Goal: Submit feedback/report problem

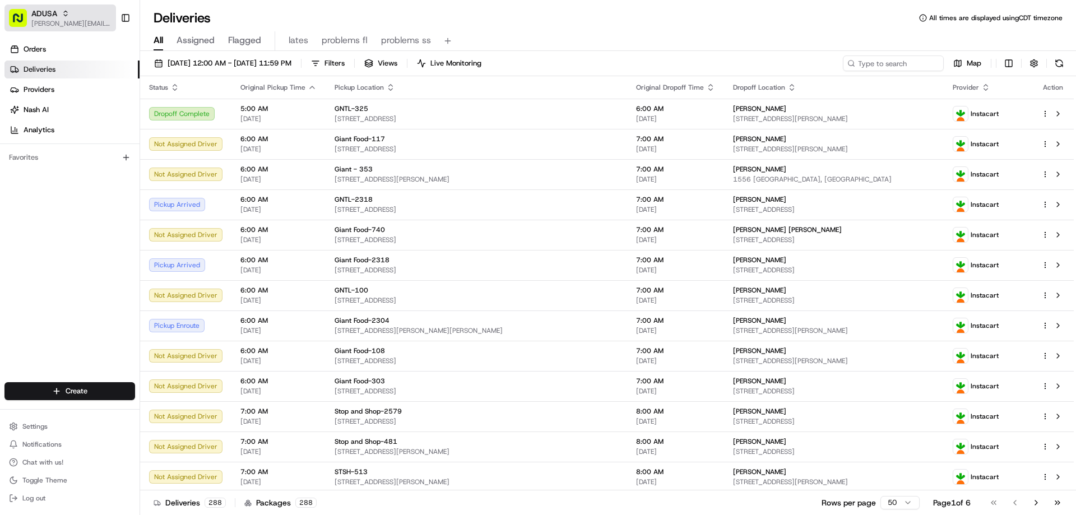
click at [72, 24] on span "[PERSON_NAME][EMAIL_ADDRESS][PERSON_NAME][DOMAIN_NAME]" at bounding box center [71, 23] width 80 height 9
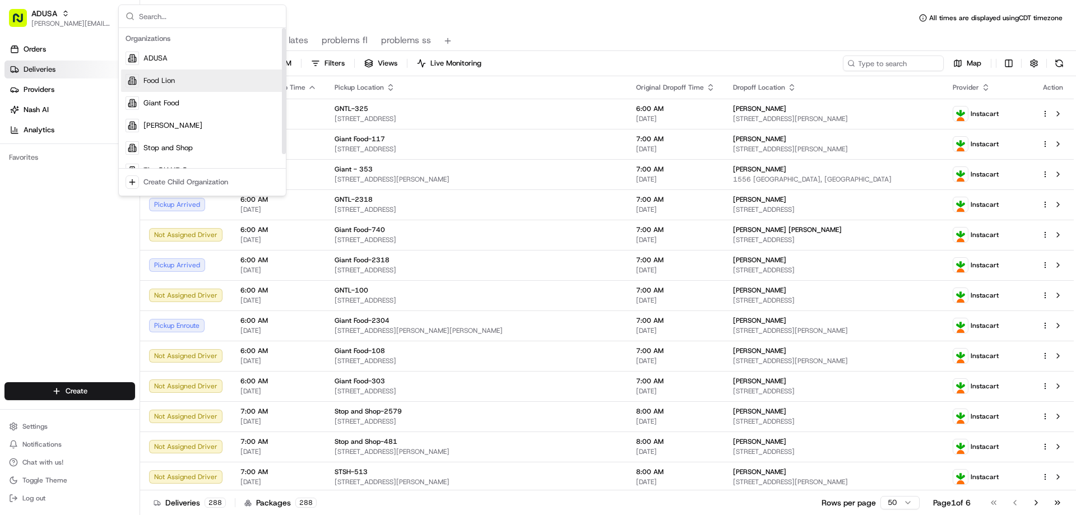
click at [178, 81] on div "Food Lion" at bounding box center [202, 81] width 163 height 22
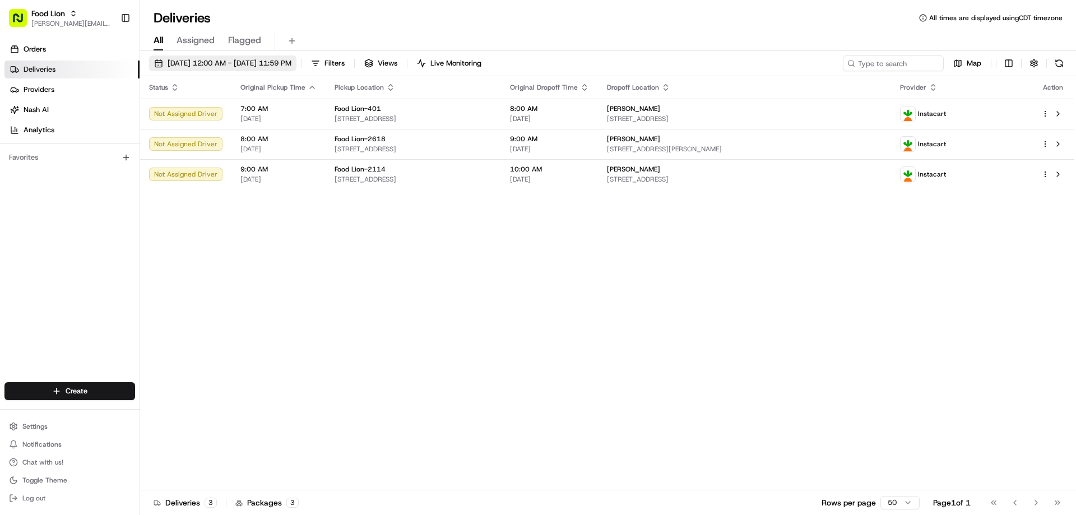
click at [184, 66] on span "08/19/2025 12:00 AM - 08/19/2025 11:59 PM" at bounding box center [230, 63] width 124 height 10
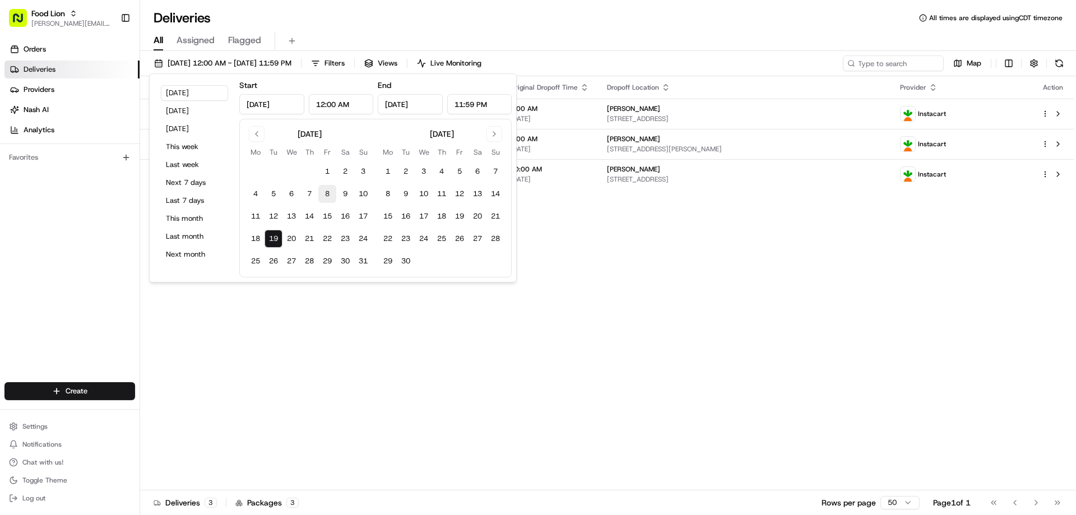
click at [327, 193] on button "8" at bounding box center [327, 194] width 18 height 18
type input "Aug 8, 2025"
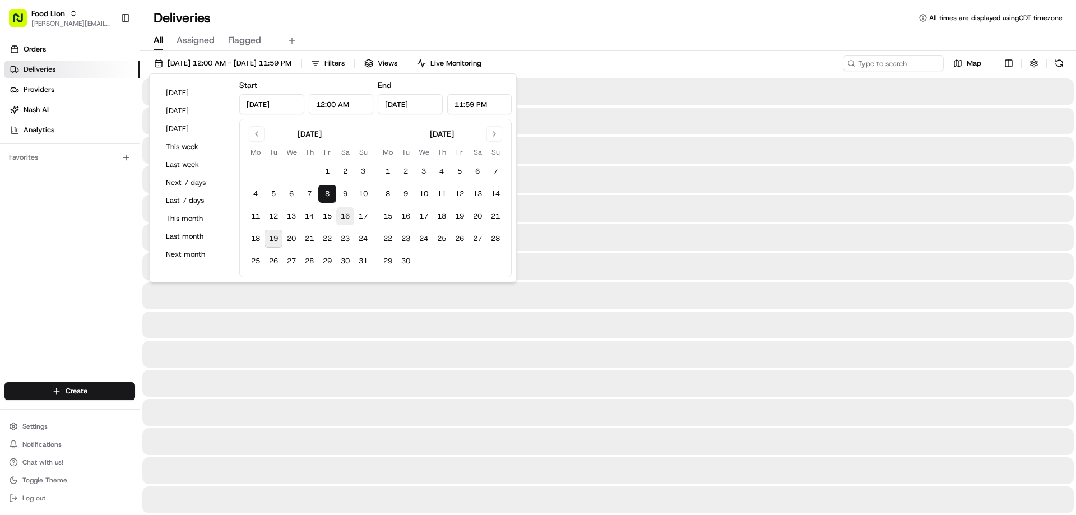
click at [346, 213] on button "16" at bounding box center [345, 216] width 18 height 18
type input "Aug 16, 2025"
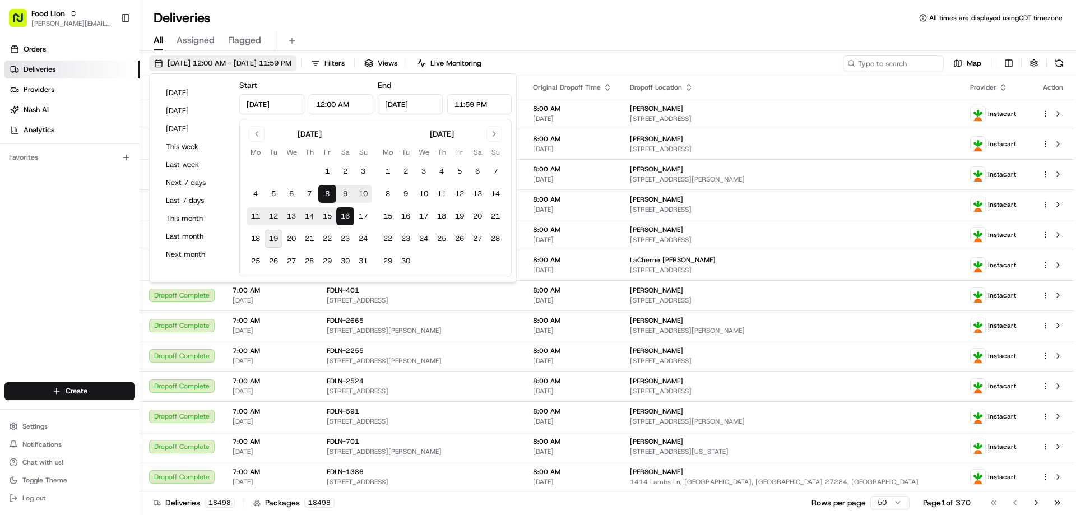
click at [188, 61] on span "08/08/2025 12:00 AM - 08/16/2025 11:59 PM" at bounding box center [230, 63] width 124 height 10
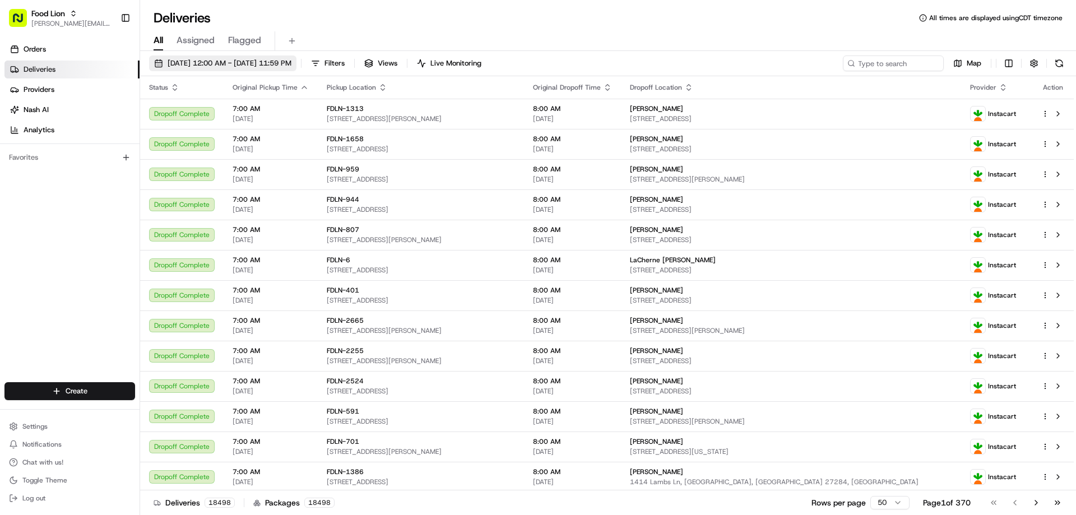
click at [213, 64] on span "08/08/2025 12:00 AM - 08/16/2025 11:59 PM" at bounding box center [230, 63] width 124 height 10
drag, startPoint x: 913, startPoint y: 60, endPoint x: 819, endPoint y: 63, distance: 93.7
click at [819, 63] on div at bounding box center [876, 63] width 135 height 16
drag, startPoint x: 880, startPoint y: 65, endPoint x: 838, endPoint y: 63, distance: 42.1
click at [838, 63] on input at bounding box center [876, 63] width 135 height 16
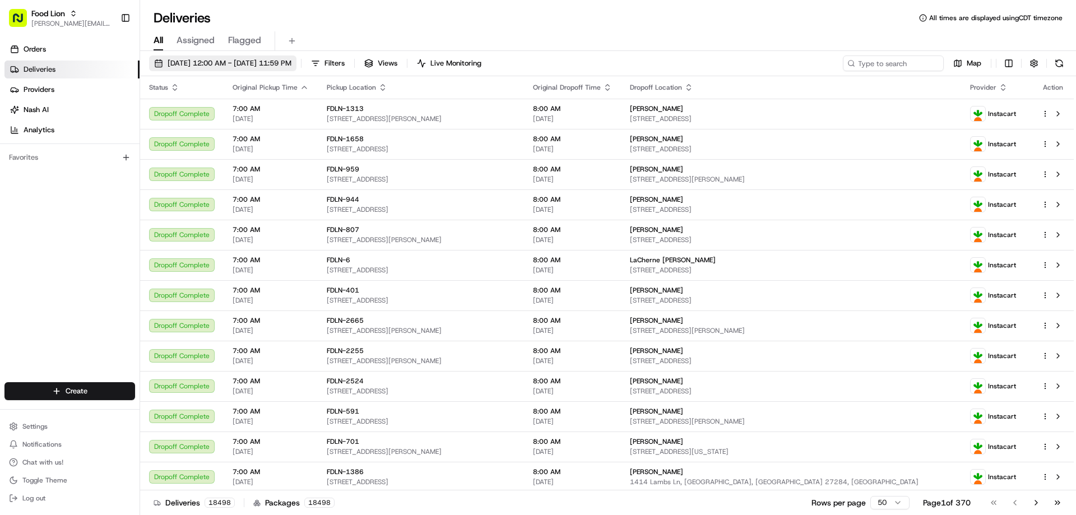
click at [191, 62] on span "08/08/2025 12:00 AM - 08/16/2025 11:59 PM" at bounding box center [230, 63] width 124 height 10
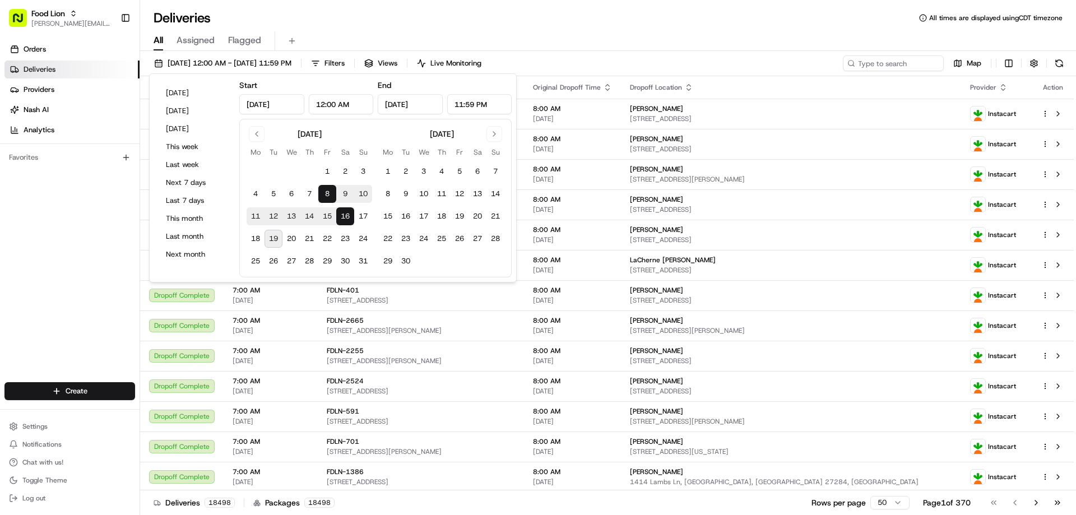
click at [361, 191] on button "10" at bounding box center [363, 194] width 18 height 18
type input "Aug 10, 2025"
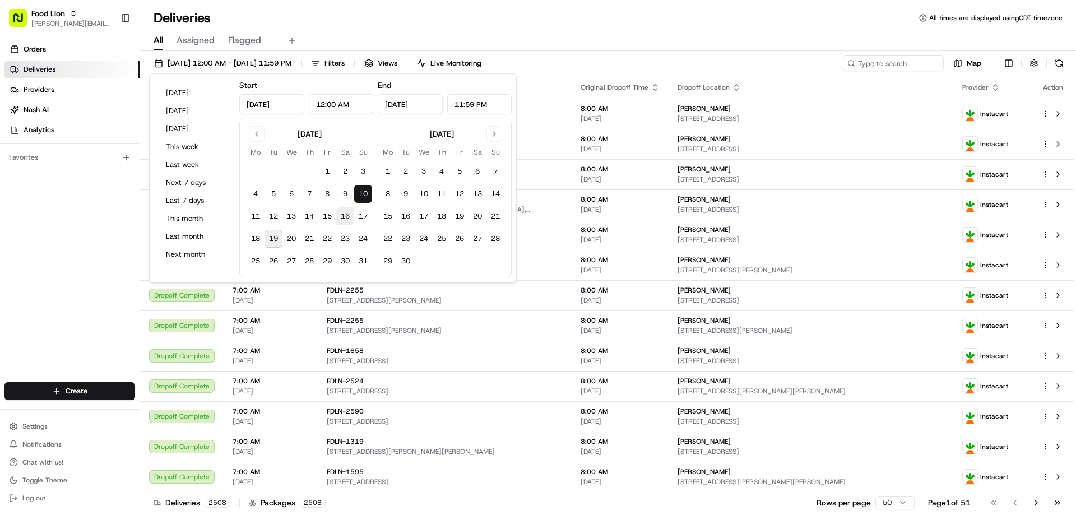
click at [348, 215] on button "16" at bounding box center [345, 216] width 18 height 18
type input "Aug 16, 2025"
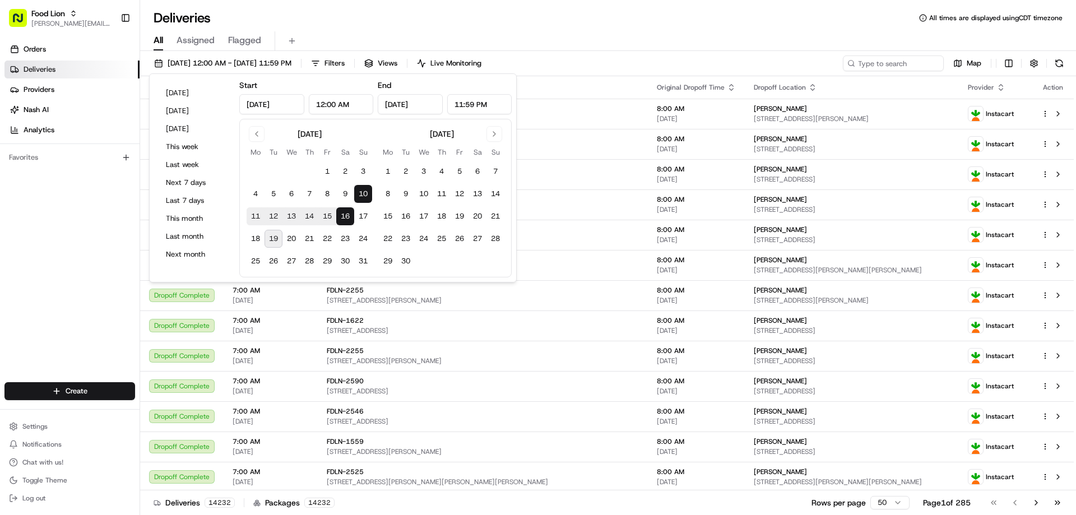
click at [623, 38] on div "All Assigned Flagged" at bounding box center [608, 41] width 936 height 20
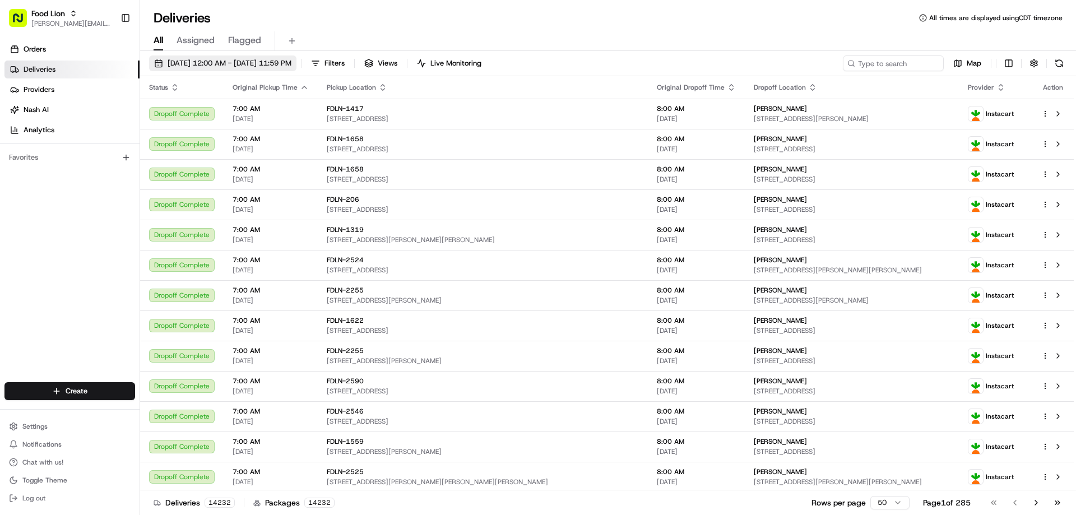
click at [253, 62] on span "08/10/2025 12:00 AM - 08/16/2025 11:59 PM" at bounding box center [230, 63] width 124 height 10
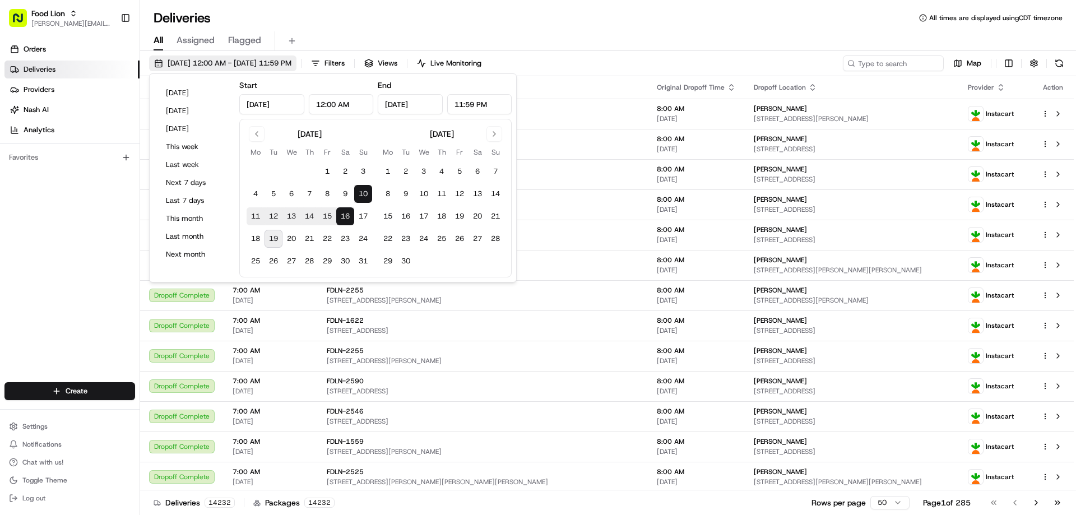
click at [186, 64] on span "08/10/2025 12:00 AM - 08/16/2025 11:59 PM" at bounding box center [230, 63] width 124 height 10
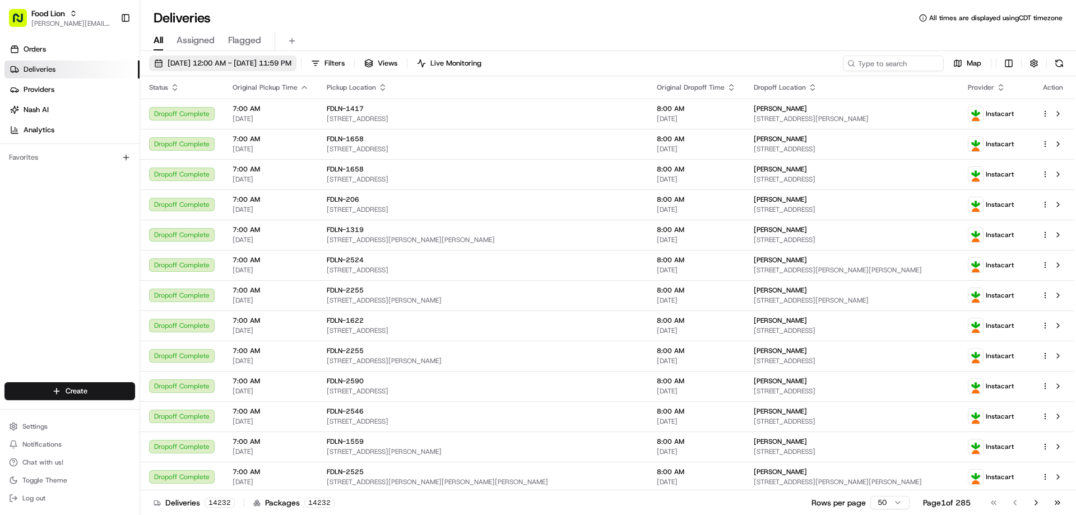
click at [186, 64] on span "08/10/2025 12:00 AM - 08/16/2025 11:59 PM" at bounding box center [230, 63] width 124 height 10
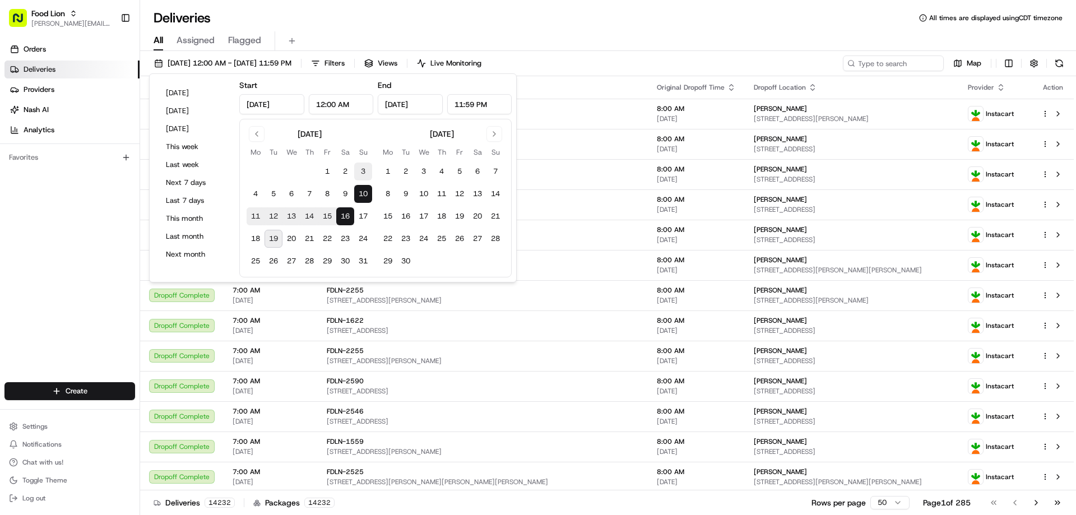
click at [361, 168] on button "3" at bounding box center [363, 172] width 18 height 18
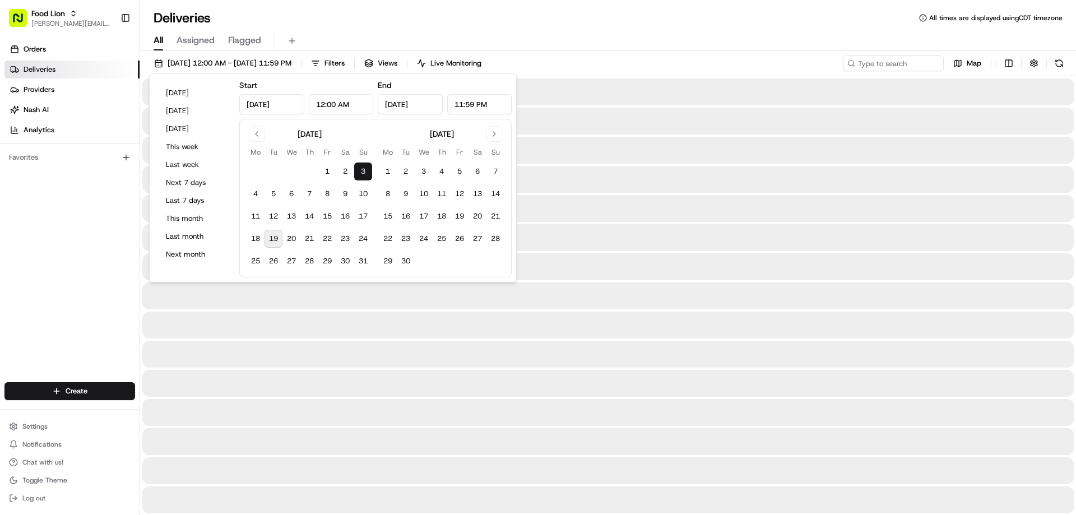
type input "Aug 3, 2025"
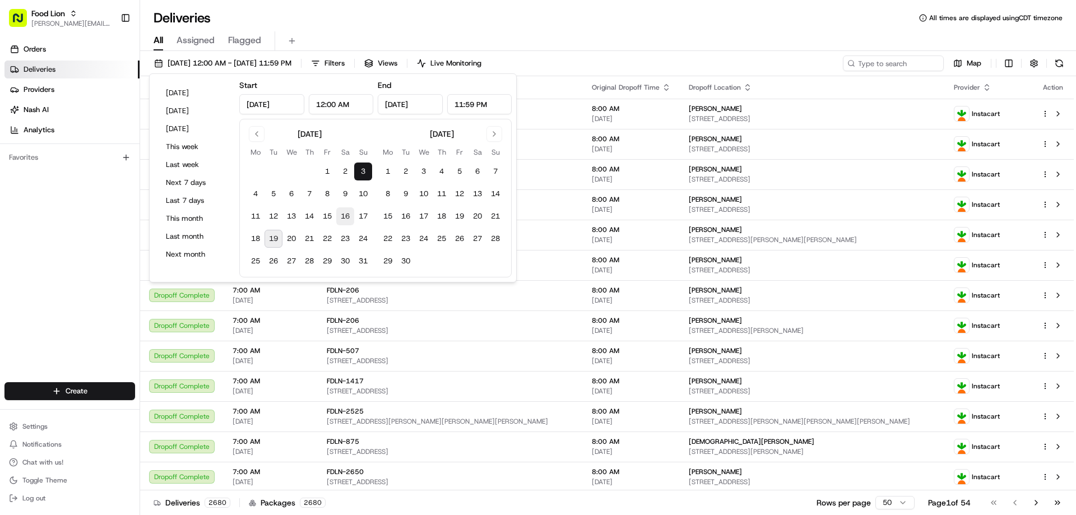
click at [344, 215] on button "16" at bounding box center [345, 216] width 18 height 18
type input "Aug 16, 2025"
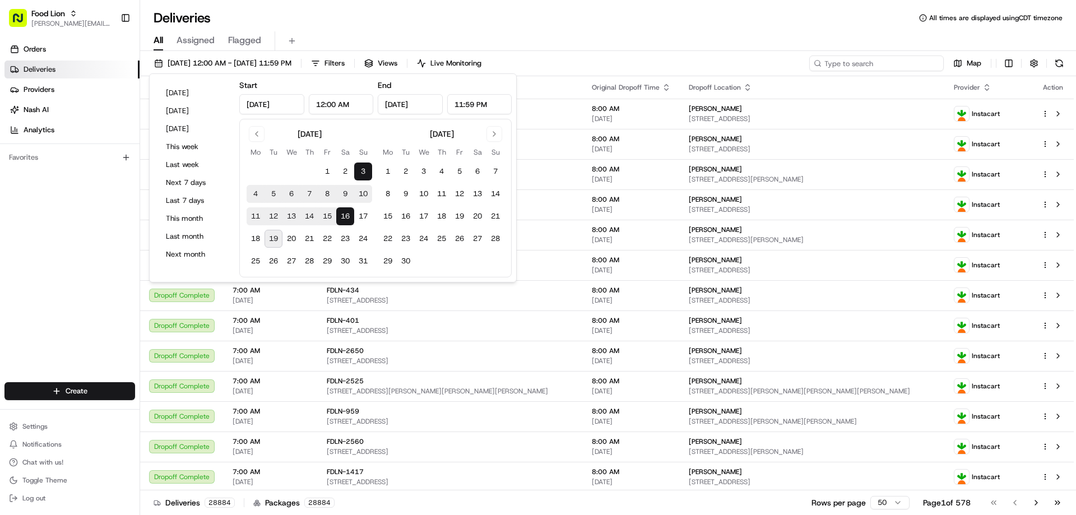
click at [875, 61] on input at bounding box center [876, 63] width 135 height 16
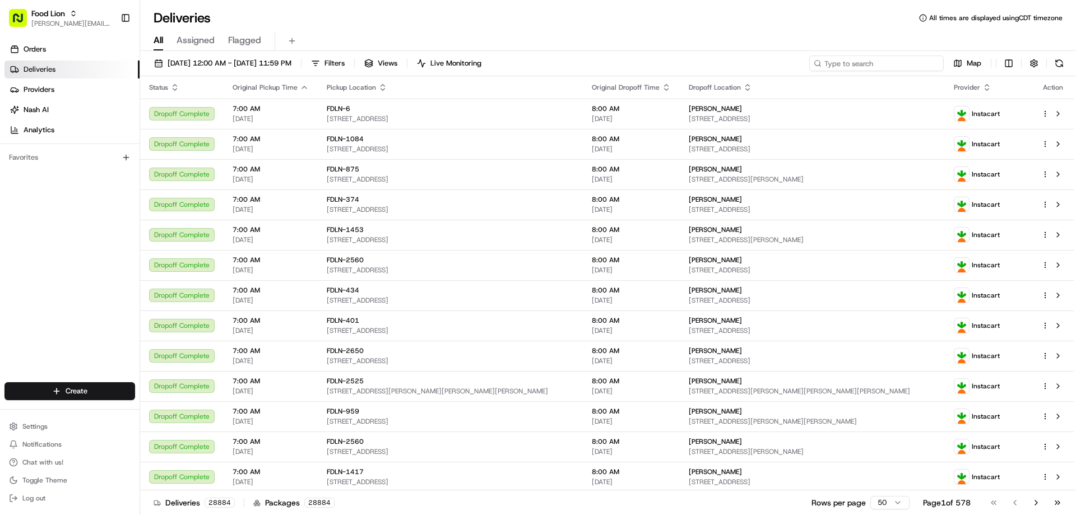
paste input "m699002296"
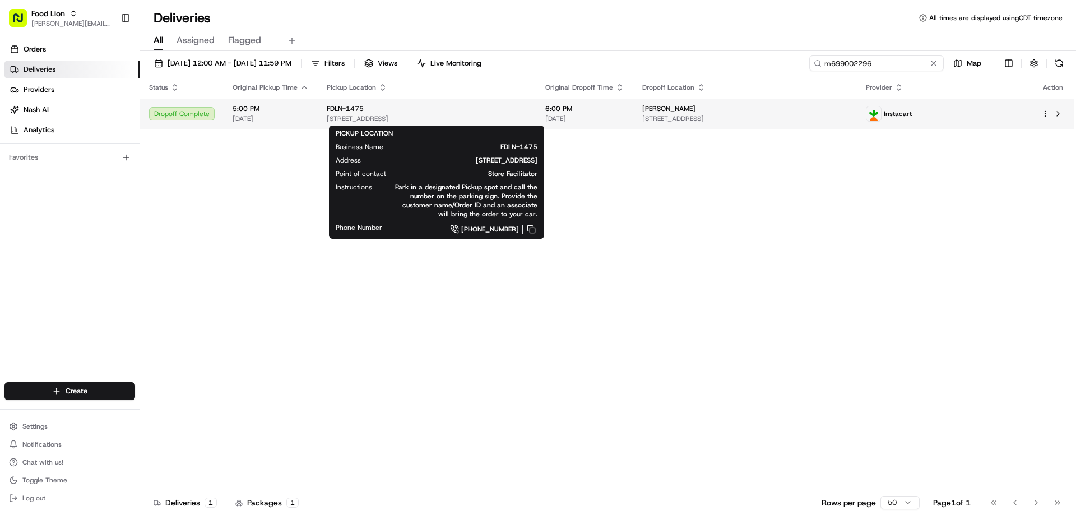
type input "m699002296"
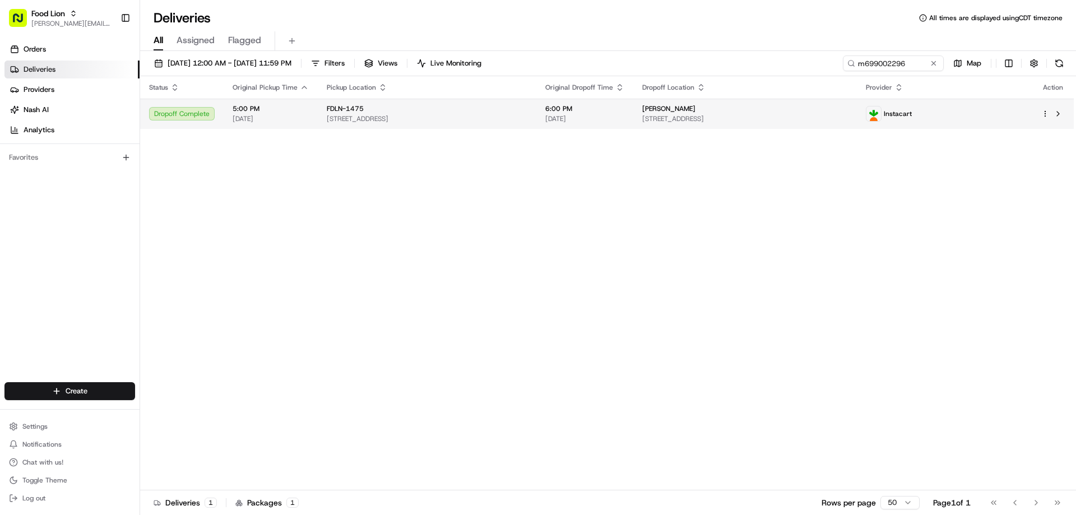
click at [342, 107] on span "FDLN-1475" at bounding box center [345, 108] width 37 height 9
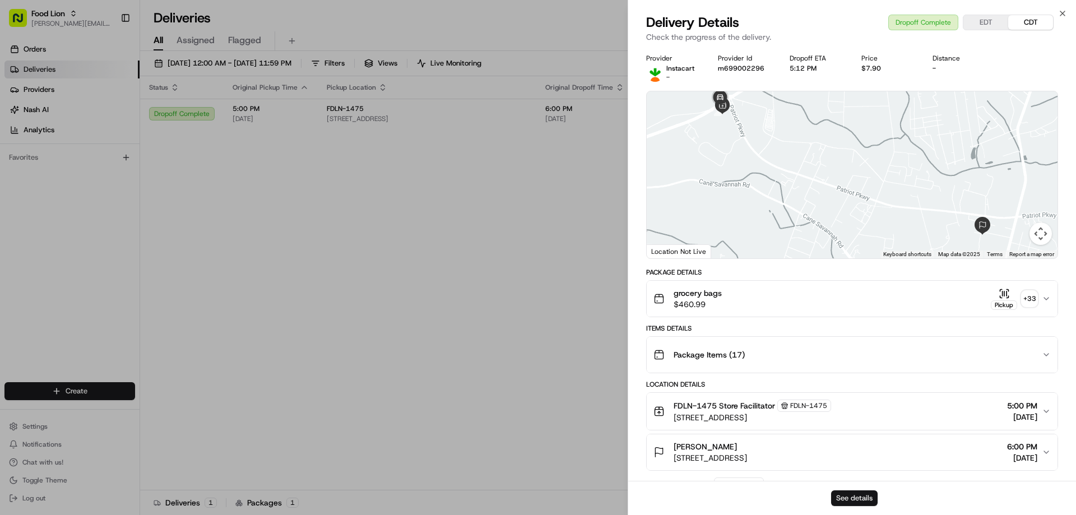
click at [862, 497] on button "See details" at bounding box center [854, 498] width 47 height 16
click at [1063, 13] on icon "button" at bounding box center [1062, 13] width 9 height 9
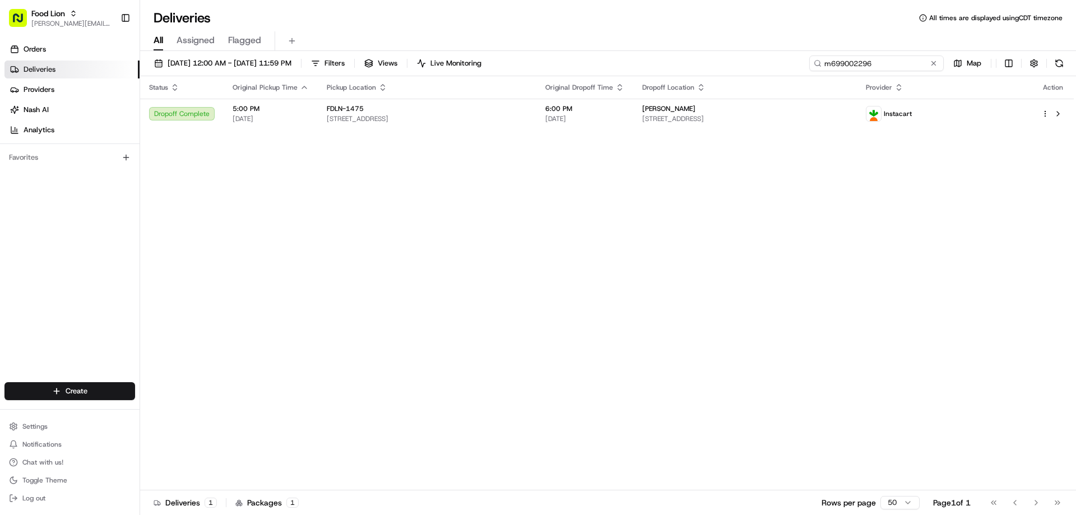
drag, startPoint x: 908, startPoint y: 63, endPoint x: 822, endPoint y: 63, distance: 86.3
click at [822, 63] on input "m699002296" at bounding box center [876, 63] width 135 height 16
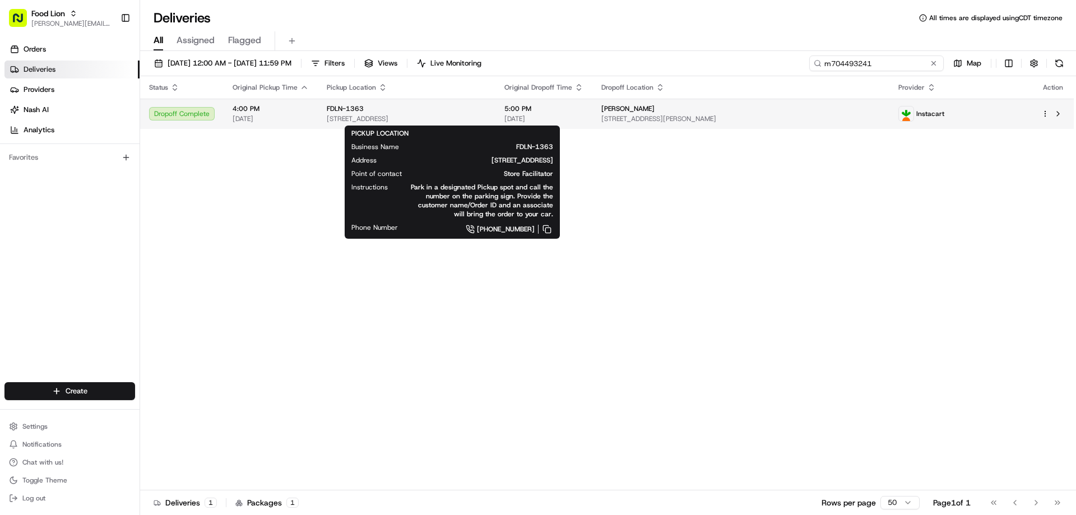
type input "m704493241"
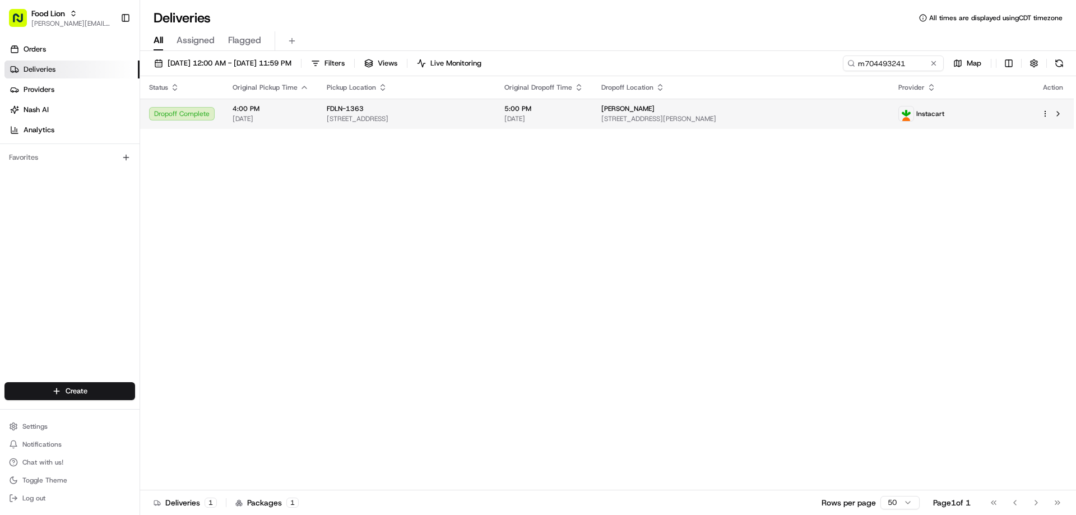
click at [332, 105] on span "FDLN-1363" at bounding box center [345, 108] width 37 height 9
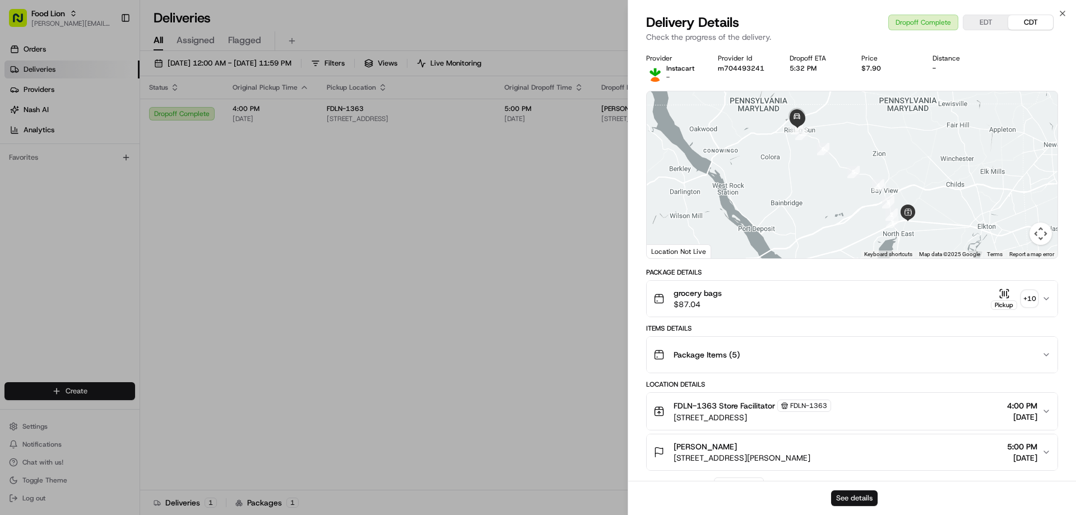
click at [859, 499] on button "See details" at bounding box center [854, 498] width 47 height 16
click at [1059, 10] on icon "button" at bounding box center [1062, 13] width 9 height 9
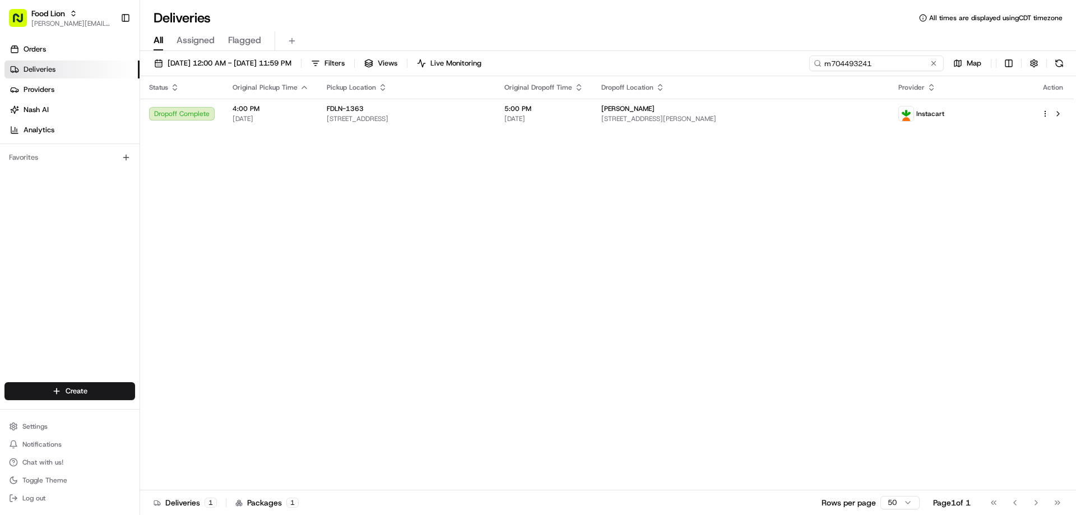
drag, startPoint x: 909, startPoint y: 67, endPoint x: 804, endPoint y: 70, distance: 104.9
click at [804, 70] on div "08/03/2025 12:00 AM - 08/16/2025 11:59 PM Filters Views Live Monitoring m704493…" at bounding box center [608, 65] width 936 height 21
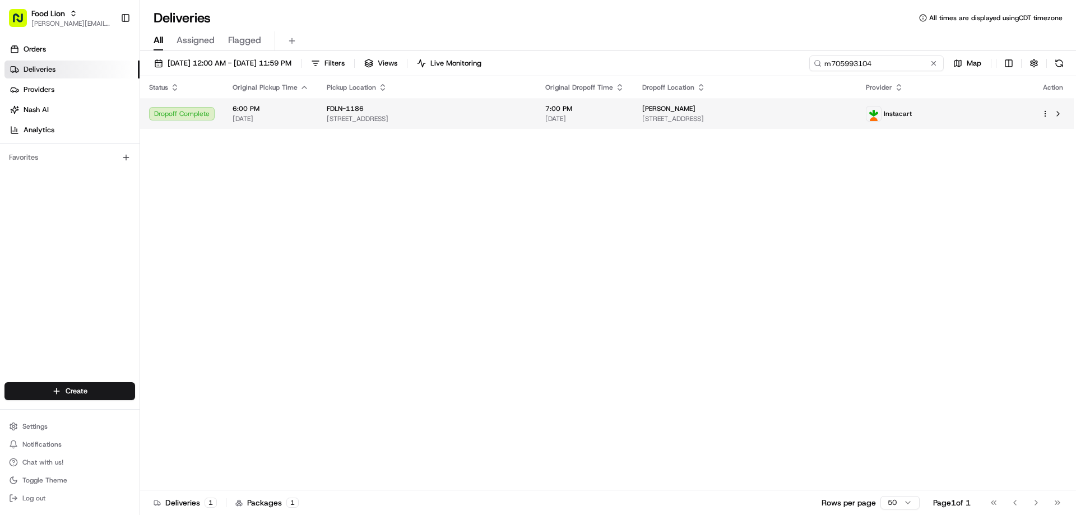
type input "m705993104"
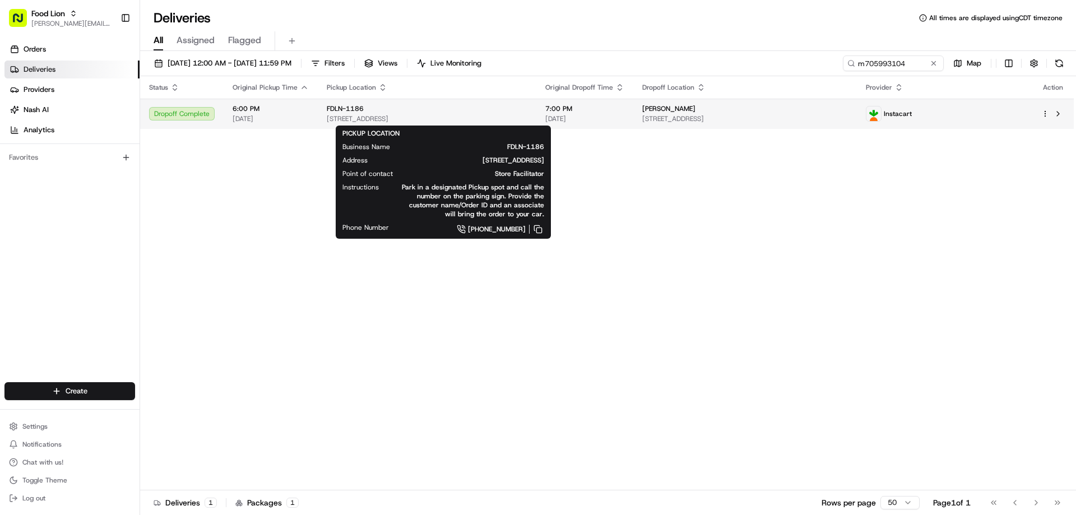
click at [331, 113] on span "FDLN-1186" at bounding box center [345, 108] width 37 height 9
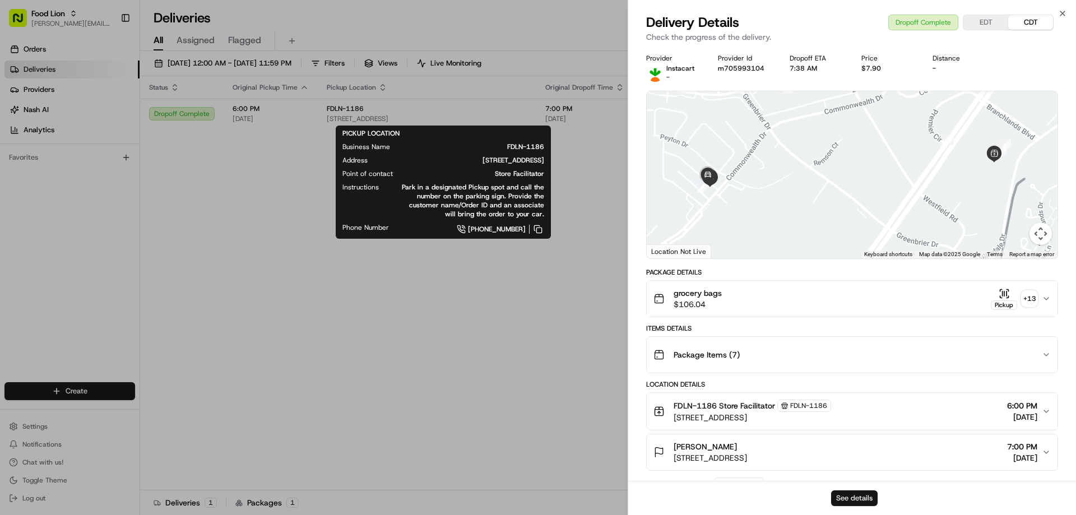
click at [860, 494] on button "See details" at bounding box center [854, 498] width 47 height 16
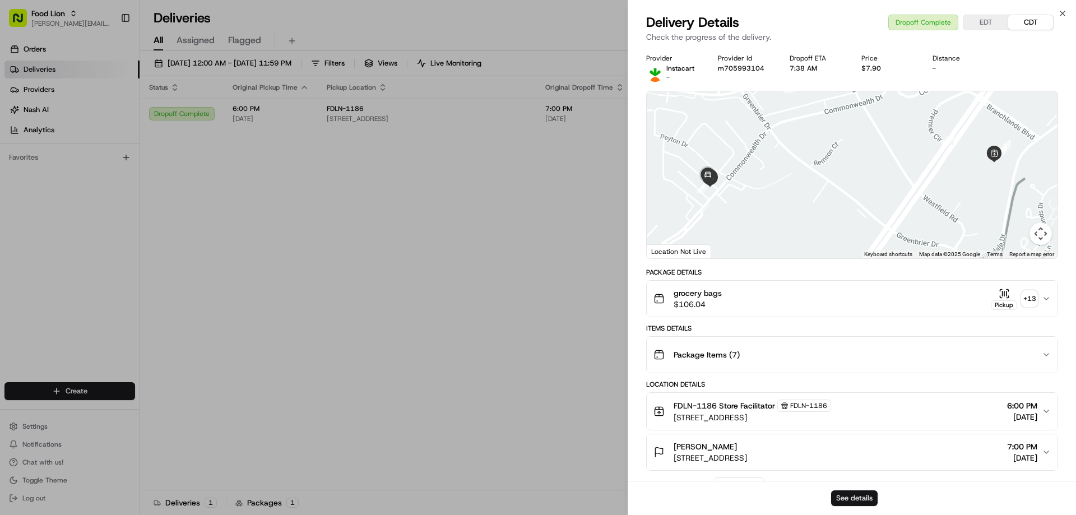
click at [854, 495] on button "See details" at bounding box center [854, 498] width 47 height 16
click at [1066, 15] on icon "button" at bounding box center [1062, 13] width 9 height 9
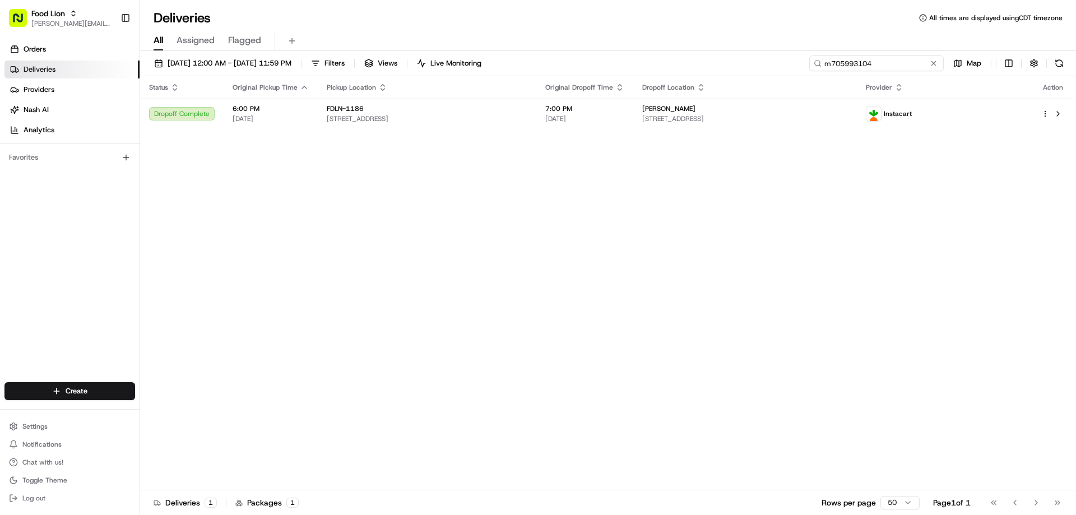
drag, startPoint x: 913, startPoint y: 60, endPoint x: 816, endPoint y: 61, distance: 96.4
click at [816, 61] on div "m705993104" at bounding box center [876, 63] width 135 height 16
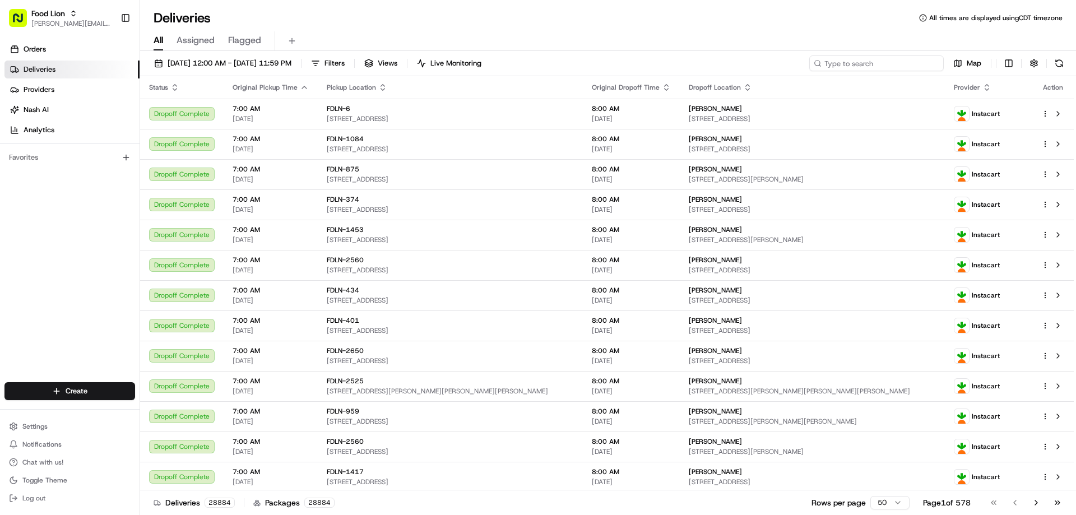
click at [893, 63] on input at bounding box center [876, 63] width 135 height 16
paste input "m693564090"
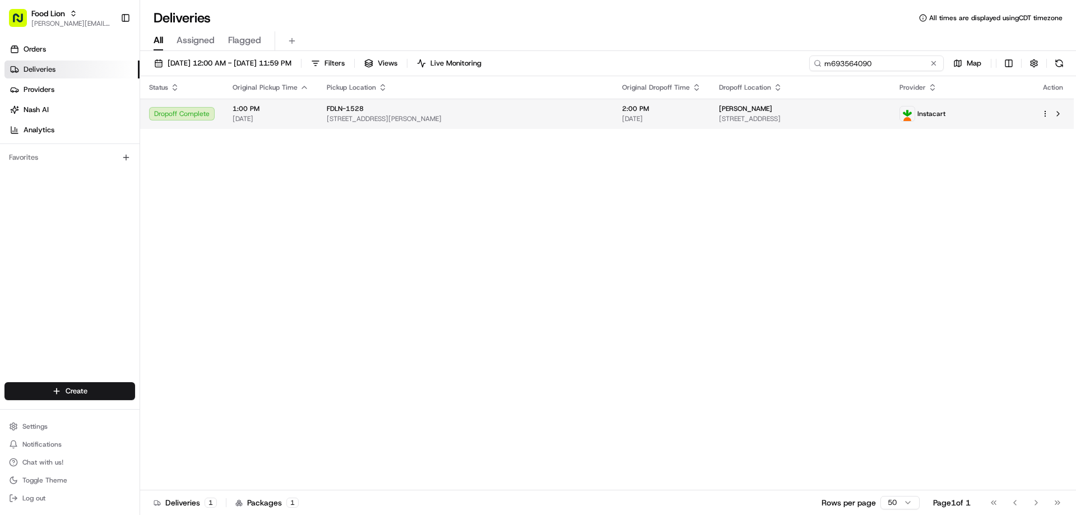
type input "m693564090"
click at [318, 107] on td "FDLN-1528 2004 Midway Dr, Harrington, DE 19952, US" at bounding box center [465, 114] width 295 height 30
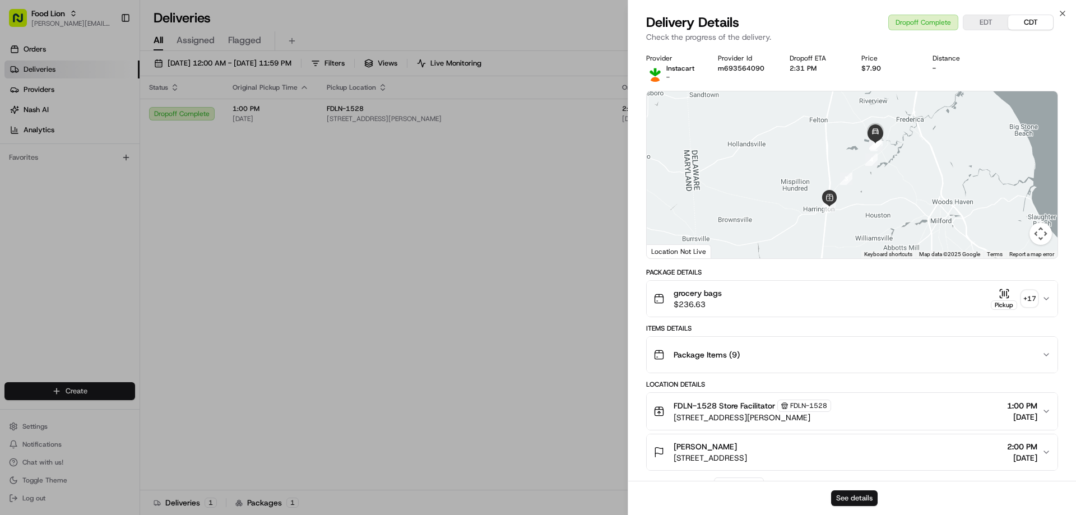
click at [850, 496] on button "See details" at bounding box center [854, 498] width 47 height 16
click at [1064, 11] on icon "button" at bounding box center [1062, 13] width 9 height 9
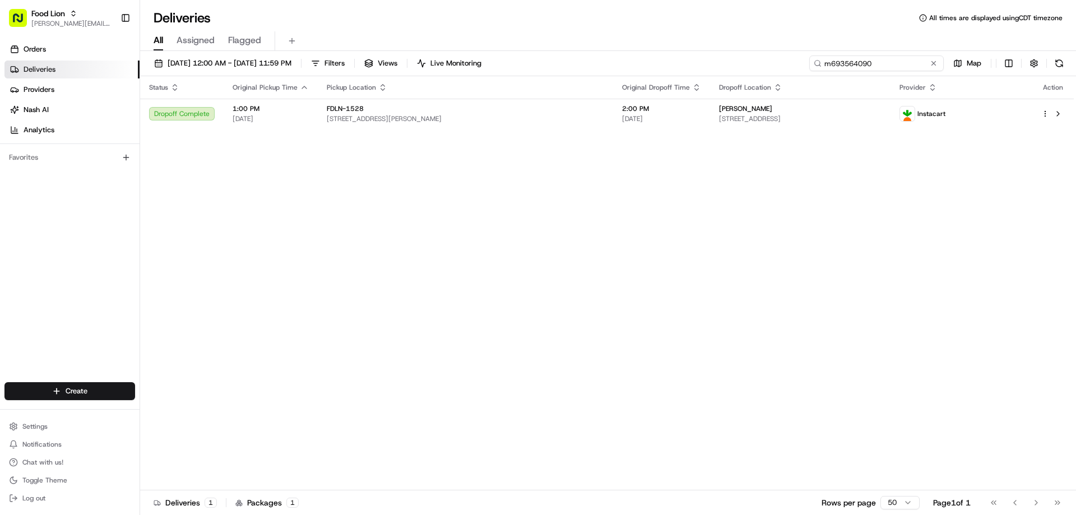
drag, startPoint x: 910, startPoint y: 63, endPoint x: 799, endPoint y: 61, distance: 110.5
click at [804, 61] on div "08/03/2025 12:00 AM - 08/16/2025 11:59 PM Filters Views Live Monitoring m693564…" at bounding box center [608, 65] width 936 height 21
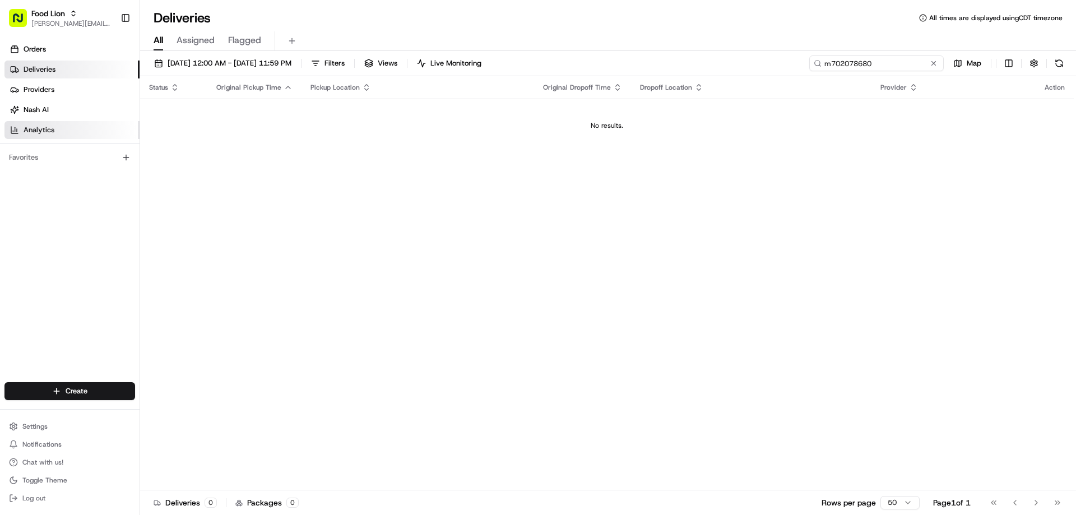
type input "m702078680"
drag, startPoint x: 918, startPoint y: 59, endPoint x: 815, endPoint y: 66, distance: 102.8
click at [815, 66] on div "m702078680" at bounding box center [876, 63] width 135 height 16
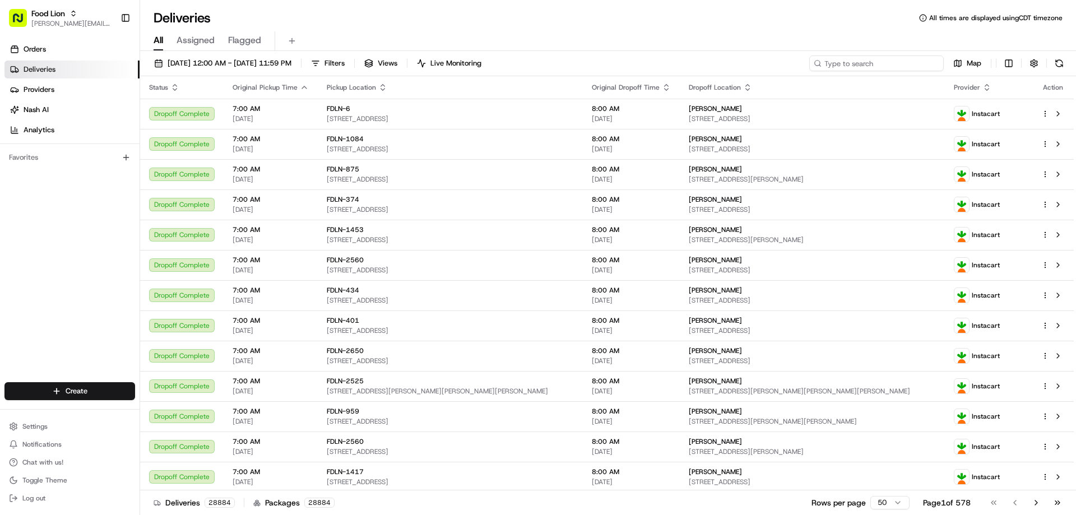
click at [899, 65] on input at bounding box center [876, 63] width 135 height 16
paste input "m705940545"
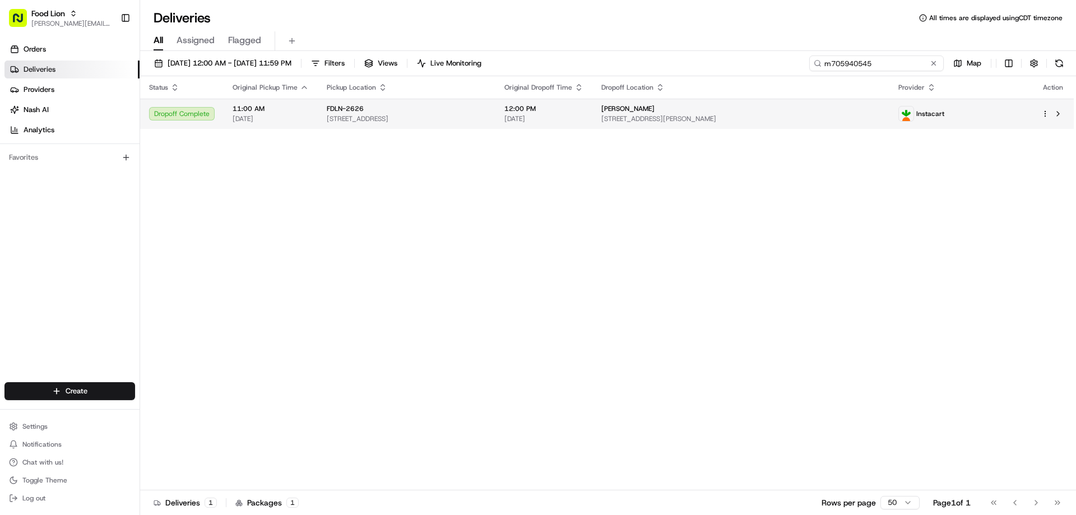
type input "m705940545"
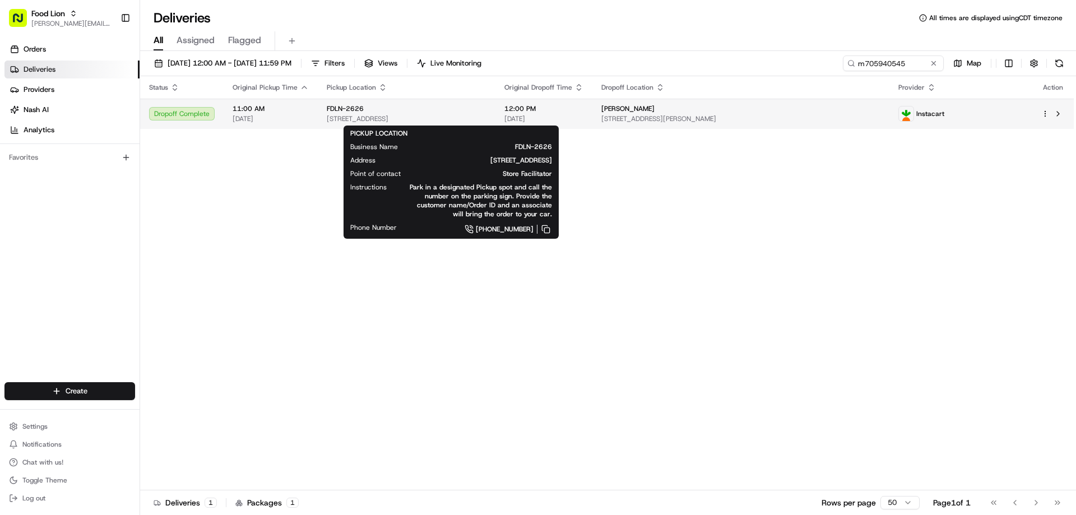
click at [340, 105] on span "FDLN-2626" at bounding box center [345, 108] width 37 height 9
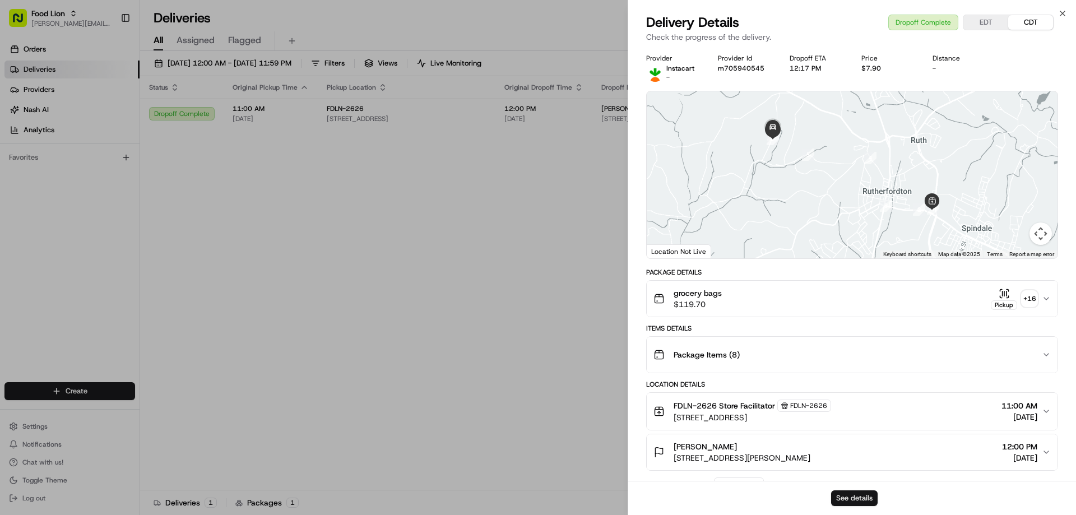
click at [851, 498] on button "See details" at bounding box center [854, 498] width 47 height 16
click at [1065, 12] on icon "button" at bounding box center [1062, 13] width 9 height 9
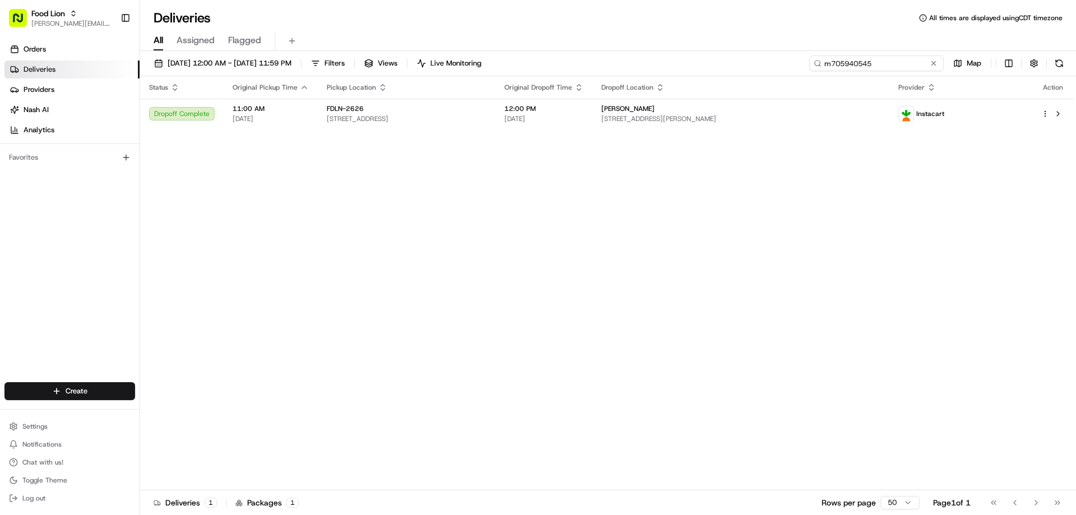
drag, startPoint x: 919, startPoint y: 61, endPoint x: 814, endPoint y: 70, distance: 105.8
click at [814, 70] on input "m705940545" at bounding box center [876, 63] width 135 height 16
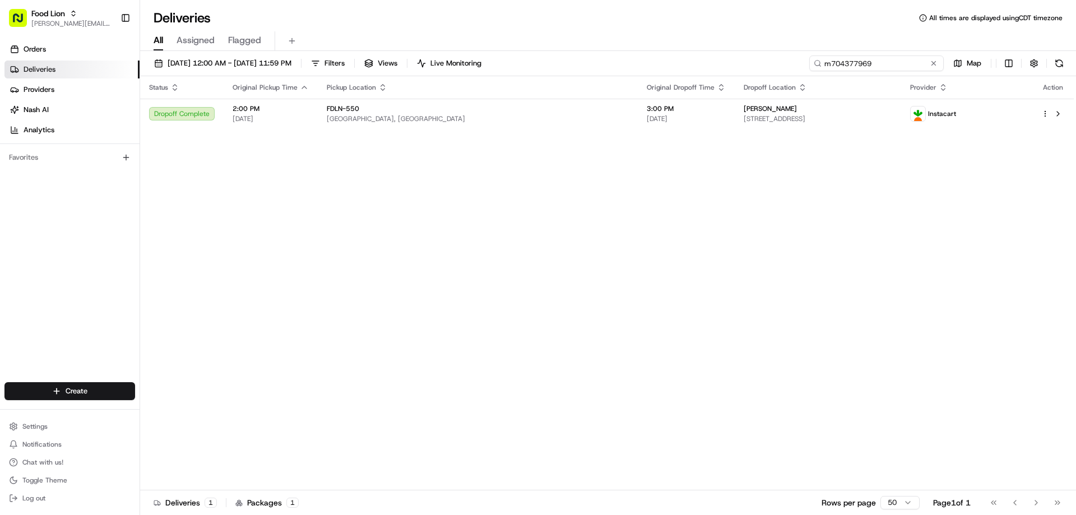
type input "m704377969"
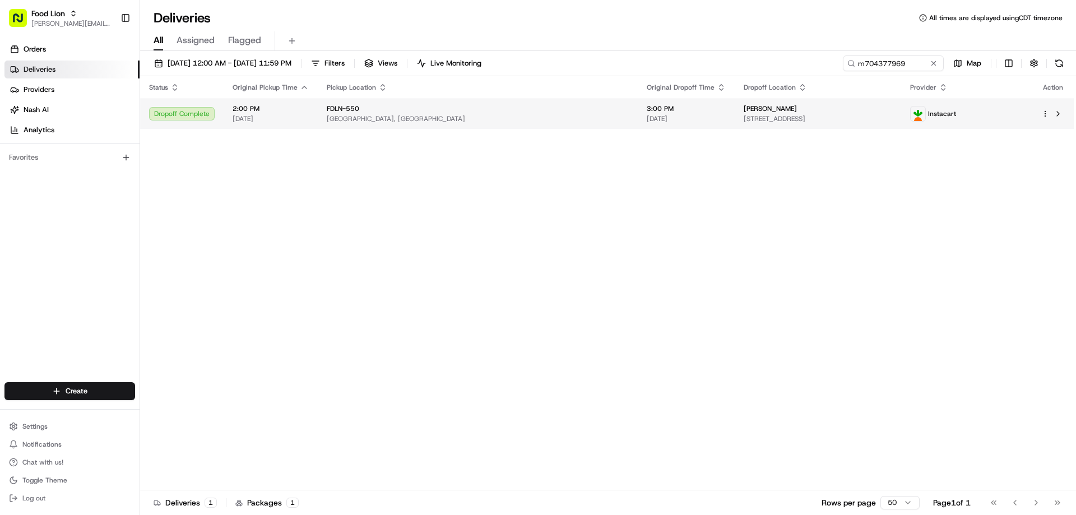
click at [744, 109] on span "Matthew Skidmore" at bounding box center [770, 108] width 53 height 9
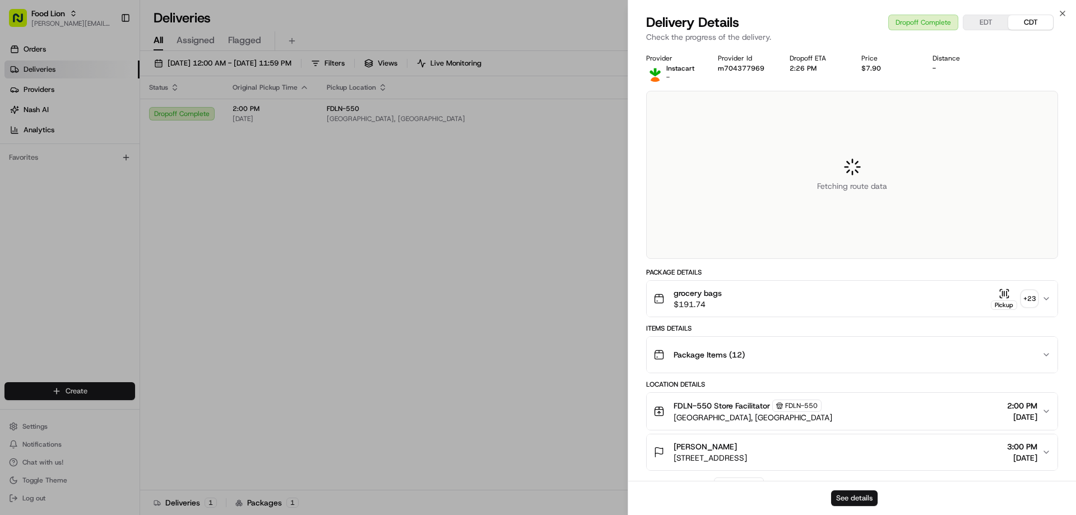
click at [859, 497] on button "See details" at bounding box center [854, 498] width 47 height 16
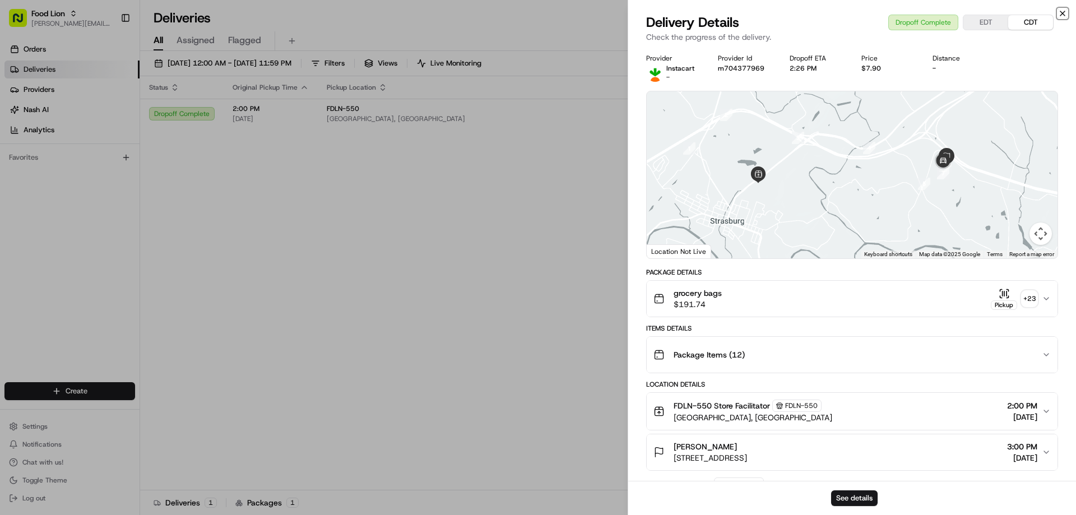
click at [1059, 15] on icon "button" at bounding box center [1062, 13] width 9 height 9
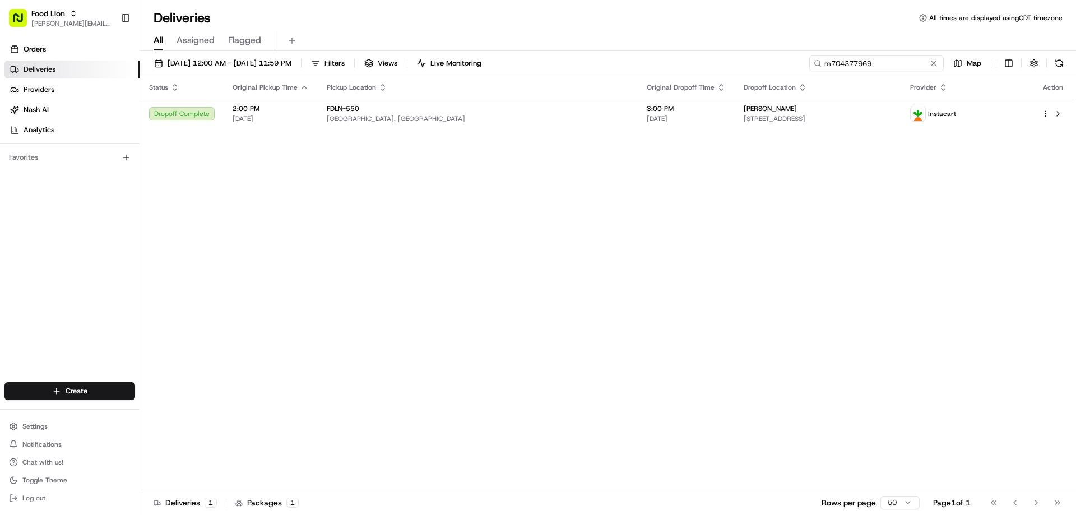
drag, startPoint x: 909, startPoint y: 64, endPoint x: 816, endPoint y: 64, distance: 93.6
click at [816, 64] on div "m704377969" at bounding box center [876, 63] width 135 height 16
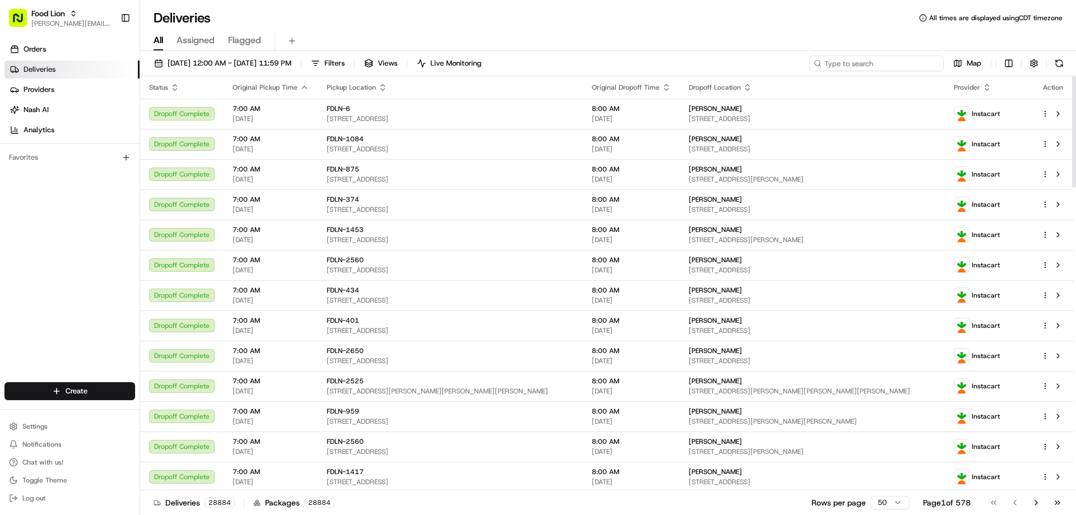
click at [898, 62] on input at bounding box center [876, 63] width 135 height 16
paste input "m69826729"
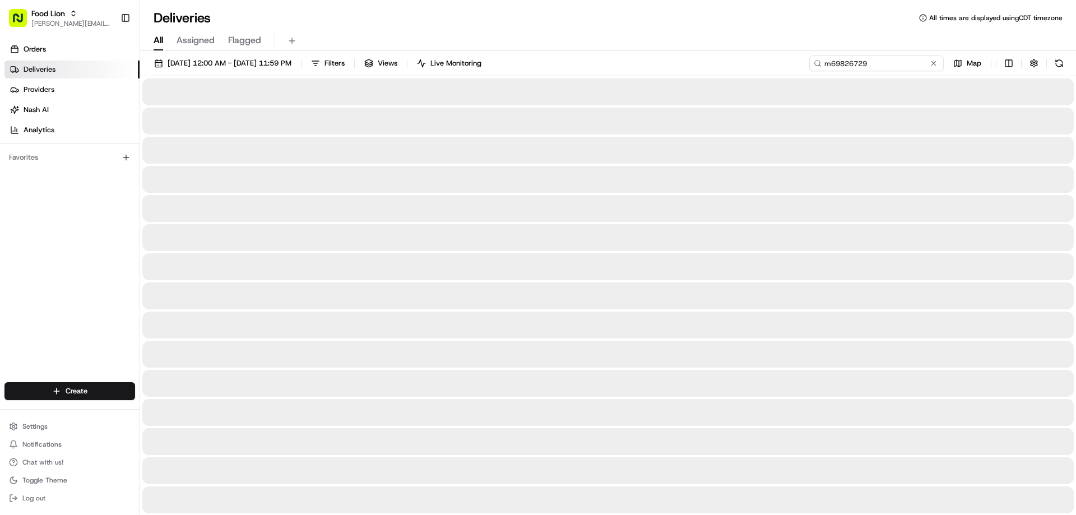
type input "m69826729"
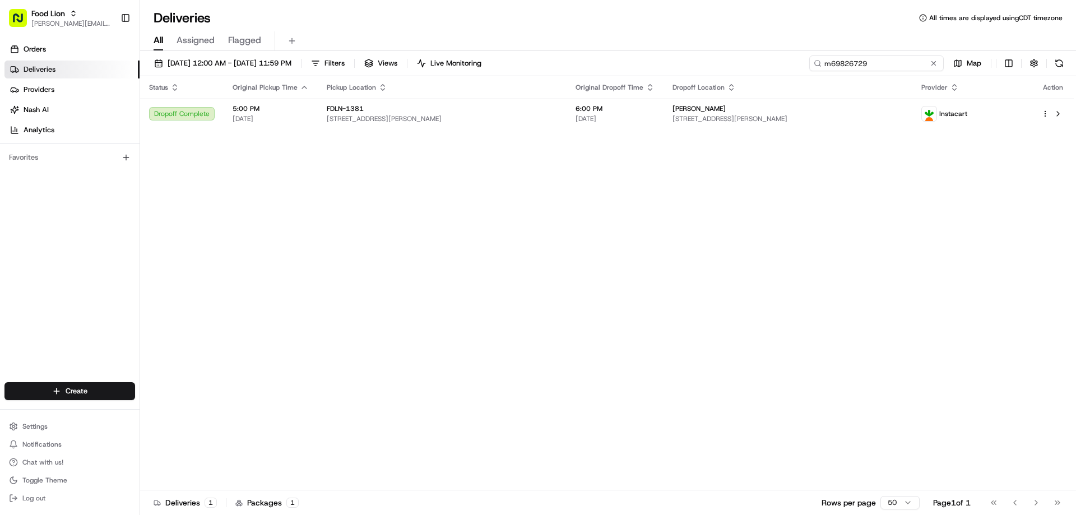
click at [876, 61] on input "m69826729" at bounding box center [876, 63] width 135 height 16
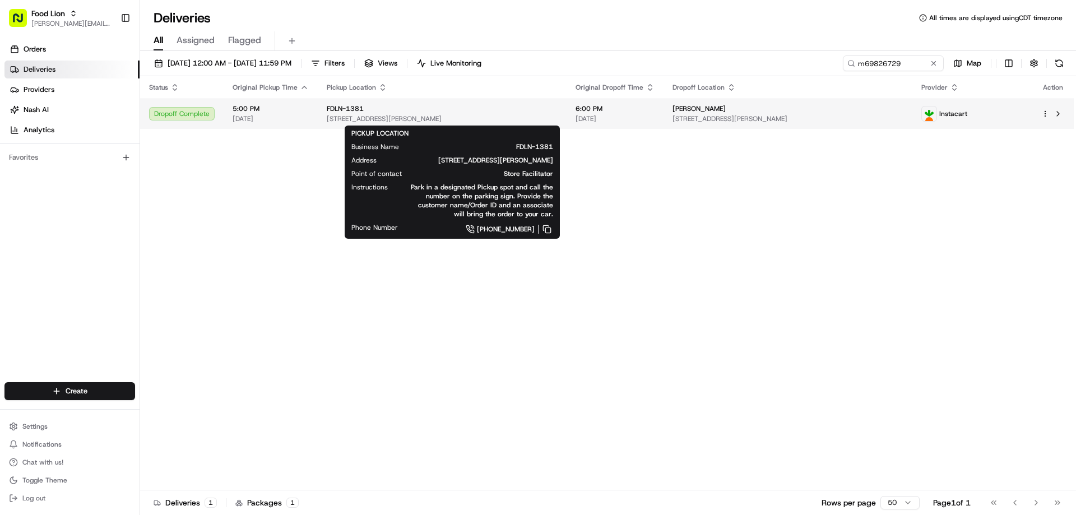
click at [335, 108] on span "FDLN-1381" at bounding box center [345, 108] width 37 height 9
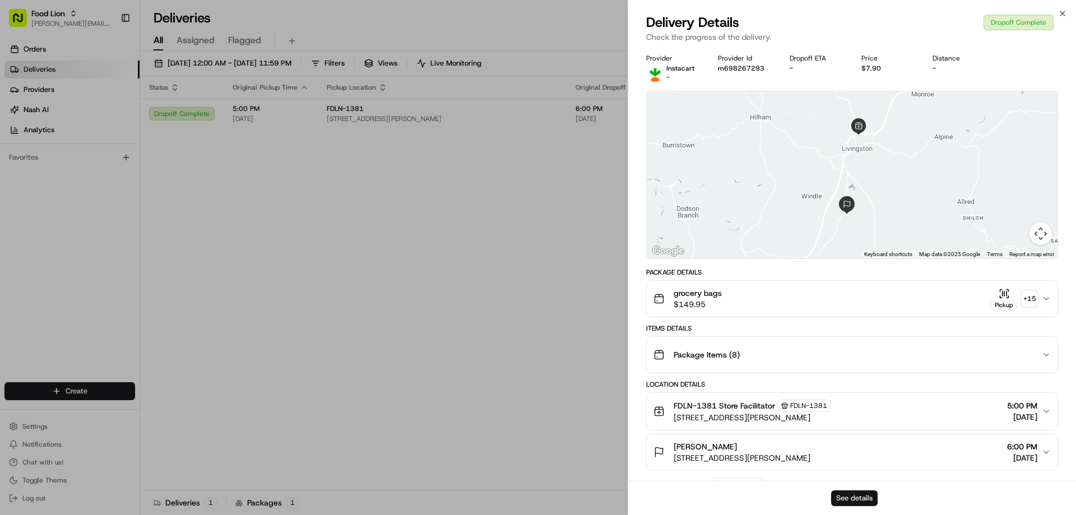
click at [869, 496] on button "See details" at bounding box center [854, 498] width 47 height 16
click at [1064, 11] on icon "button" at bounding box center [1062, 13] width 9 height 9
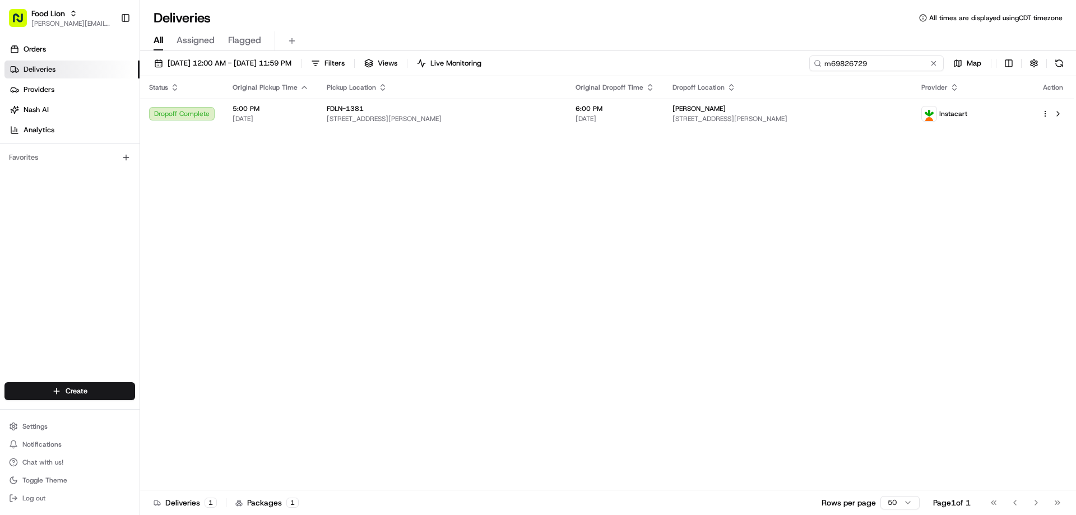
drag, startPoint x: 912, startPoint y: 63, endPoint x: 806, endPoint y: 63, distance: 105.9
click at [806, 63] on div "08/03/2025 12:00 AM - 08/16/2025 11:59 PM Filters Views Live Monitoring m698267…" at bounding box center [608, 65] width 936 height 21
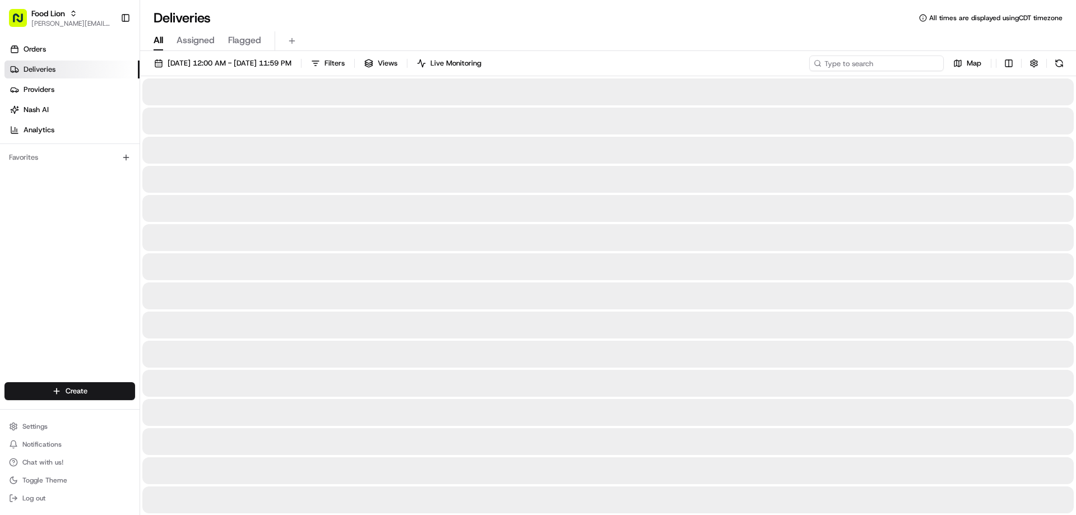
click at [834, 62] on input at bounding box center [876, 63] width 135 height 16
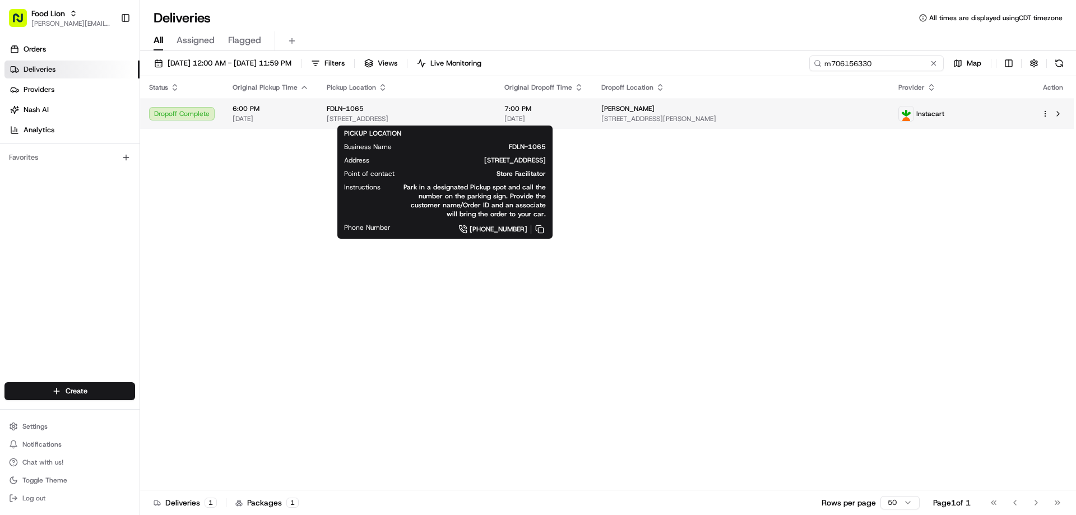
type input "m706156330"
click at [344, 110] on span "FDLN-1065" at bounding box center [345, 108] width 37 height 9
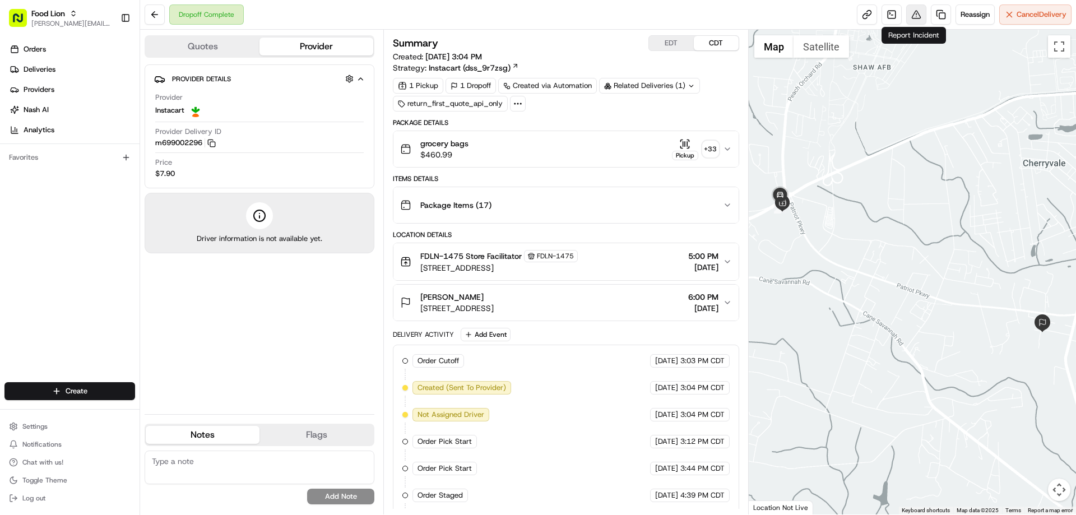
click at [915, 13] on button at bounding box center [916, 14] width 20 height 20
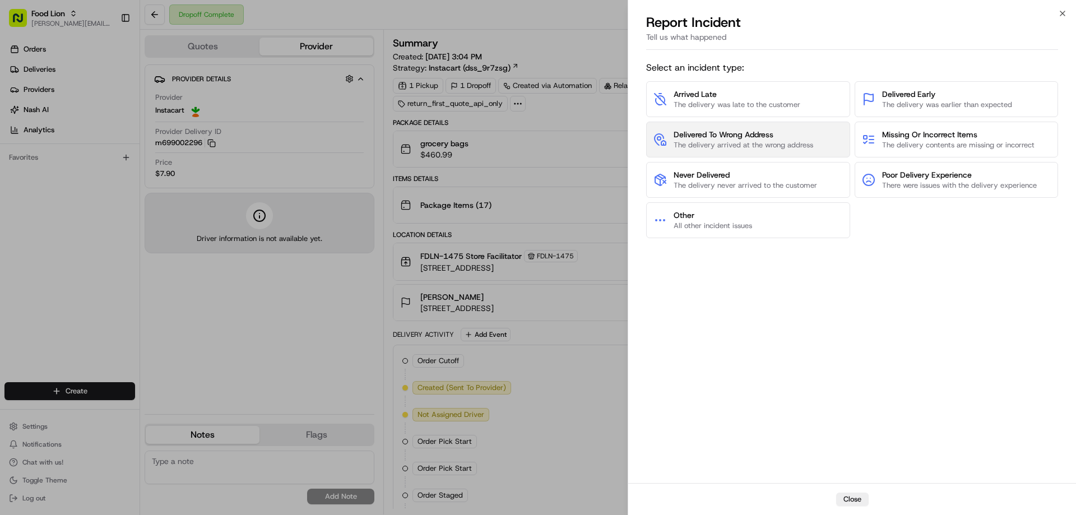
click at [756, 140] on span "The delivery arrived at the wrong address" at bounding box center [744, 145] width 140 height 10
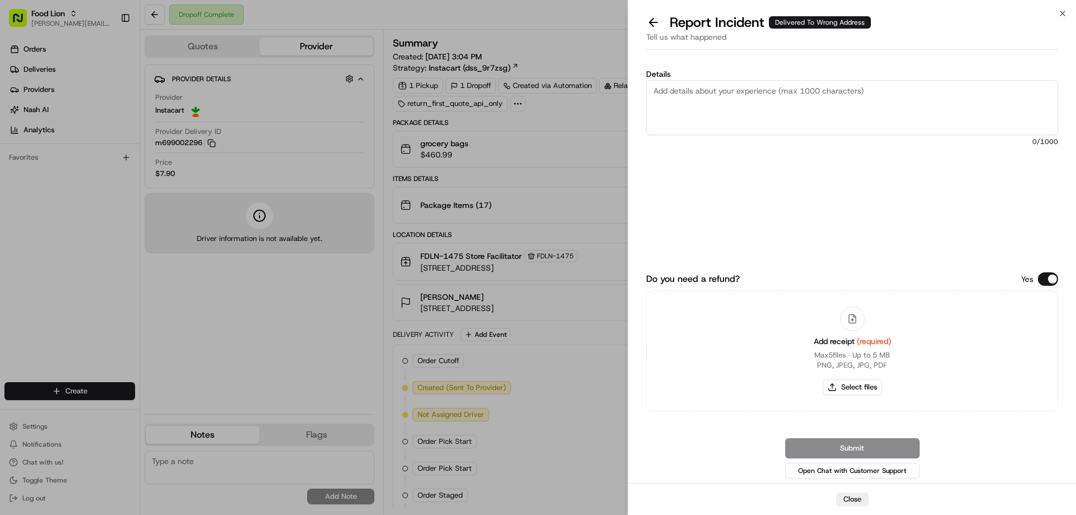
click at [687, 97] on textarea "Details" at bounding box center [852, 107] width 412 height 55
type textarea "$143.26 order"
click at [856, 391] on button "Select files" at bounding box center [852, 387] width 59 height 16
type input "C:\fakepath\m699002296.pdf"
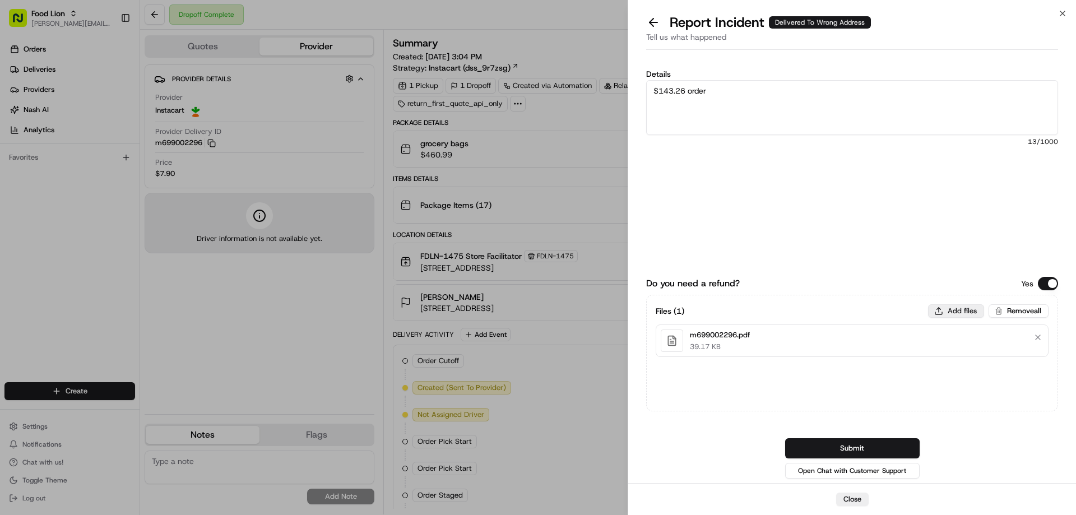
click at [960, 312] on button "Add files" at bounding box center [956, 310] width 56 height 13
type input "C:\fakepath\Plantar.PNG"
click at [872, 443] on button "Submit" at bounding box center [852, 448] width 135 height 20
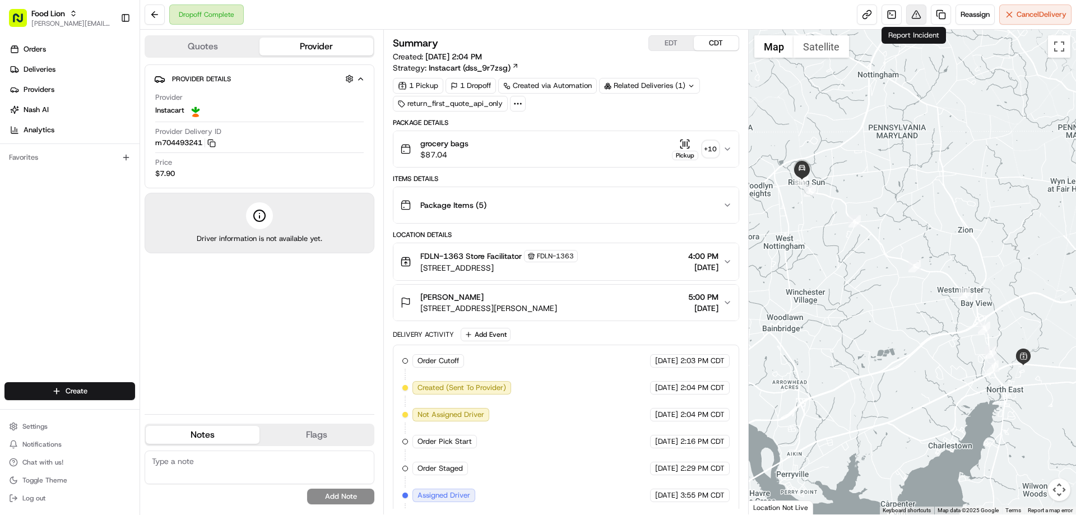
click at [912, 14] on button at bounding box center [916, 14] width 20 height 20
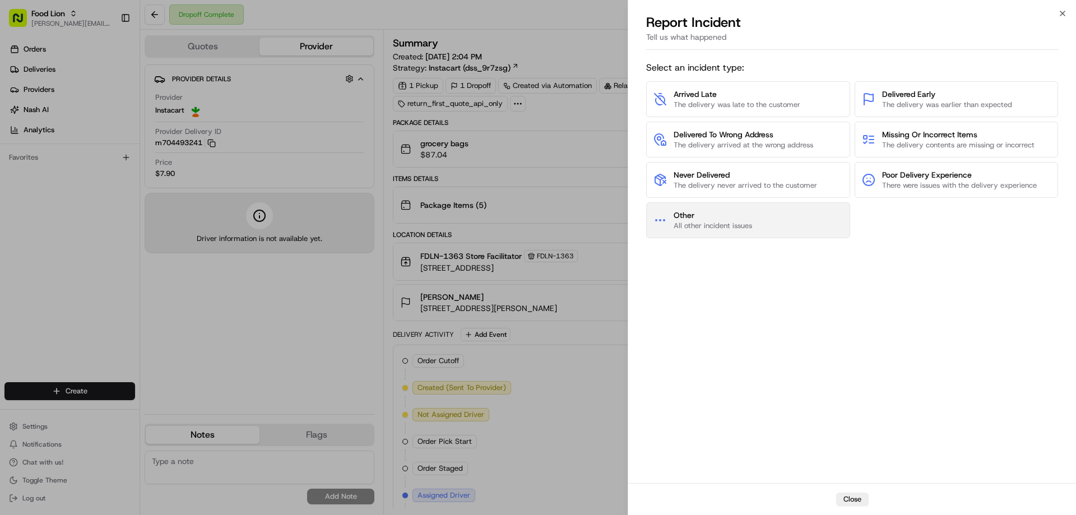
click at [743, 215] on span "Other" at bounding box center [713, 215] width 78 height 11
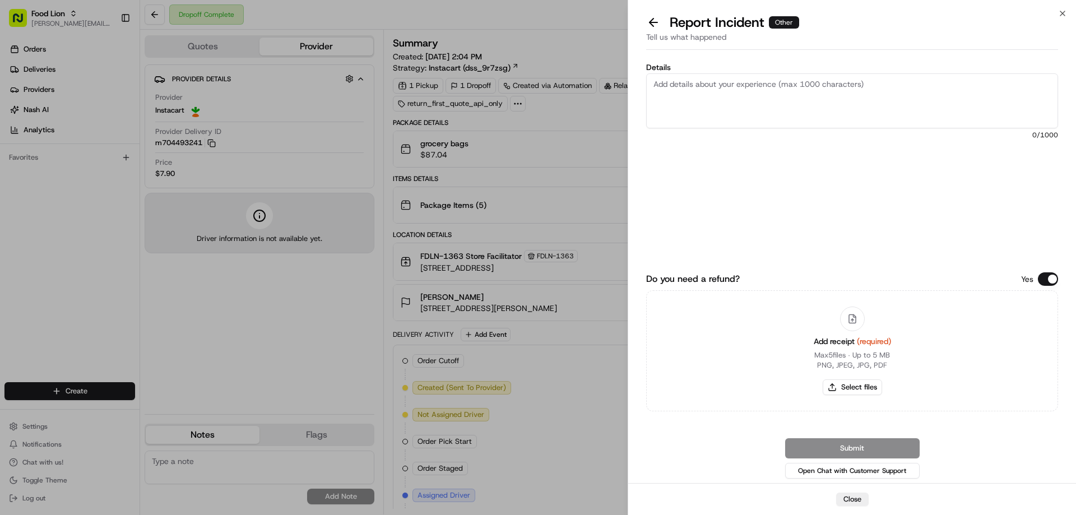
click at [670, 89] on textarea "Details" at bounding box center [852, 100] width 412 height 55
click at [651, 85] on textarea "Damaged/Thawed product" at bounding box center [852, 100] width 412 height 55
type textarea "$46.43 Damaged/Thawed product"
drag, startPoint x: 790, startPoint y: 82, endPoint x: 642, endPoint y: 97, distance: 148.2
click at [642, 97] on div "Details $46.43 Damaged/Thawed product 29 /1000 Do you need a refund? Yes Add re…" at bounding box center [852, 268] width 448 height 429
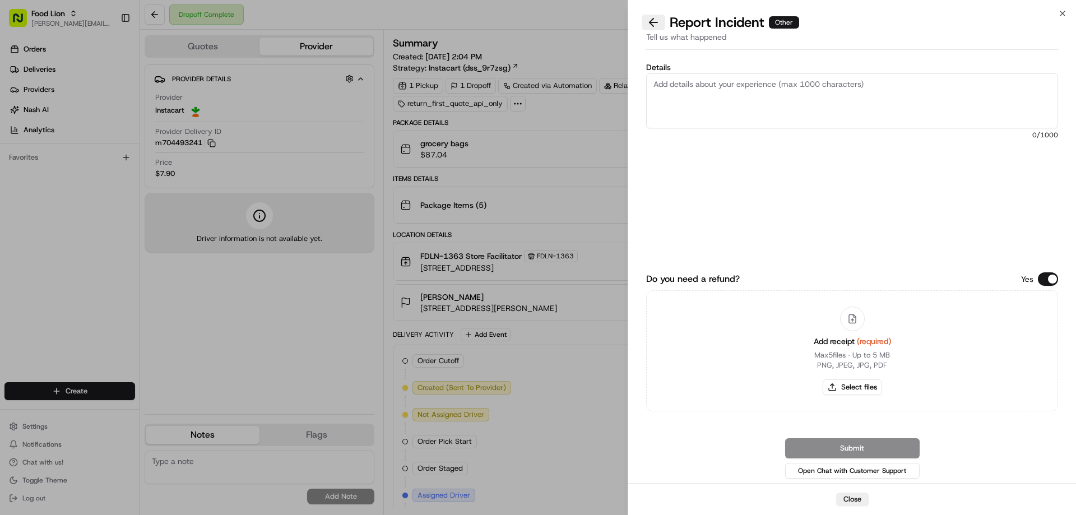
click at [652, 21] on button at bounding box center [654, 23] width 24 height 16
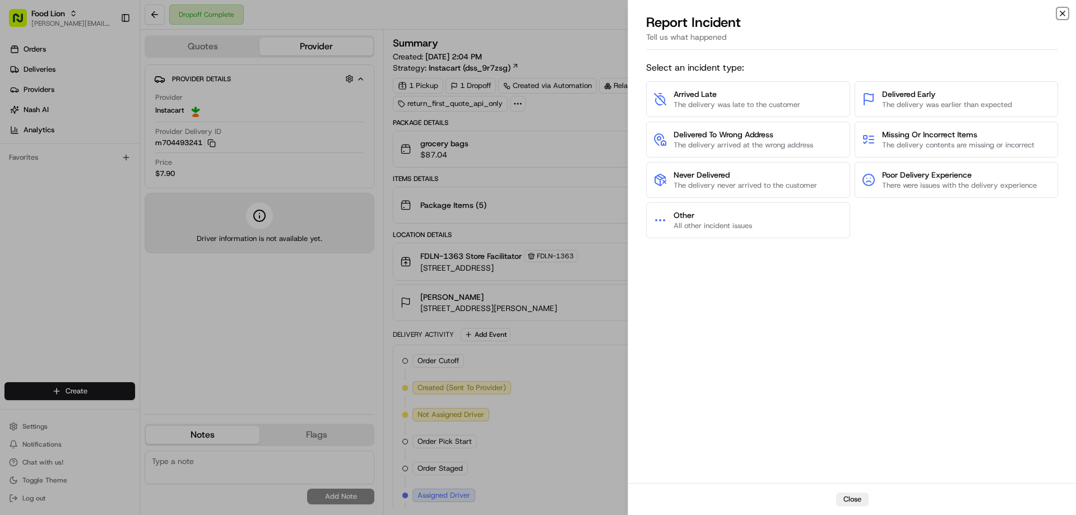
click at [1065, 10] on icon "button" at bounding box center [1062, 13] width 9 height 9
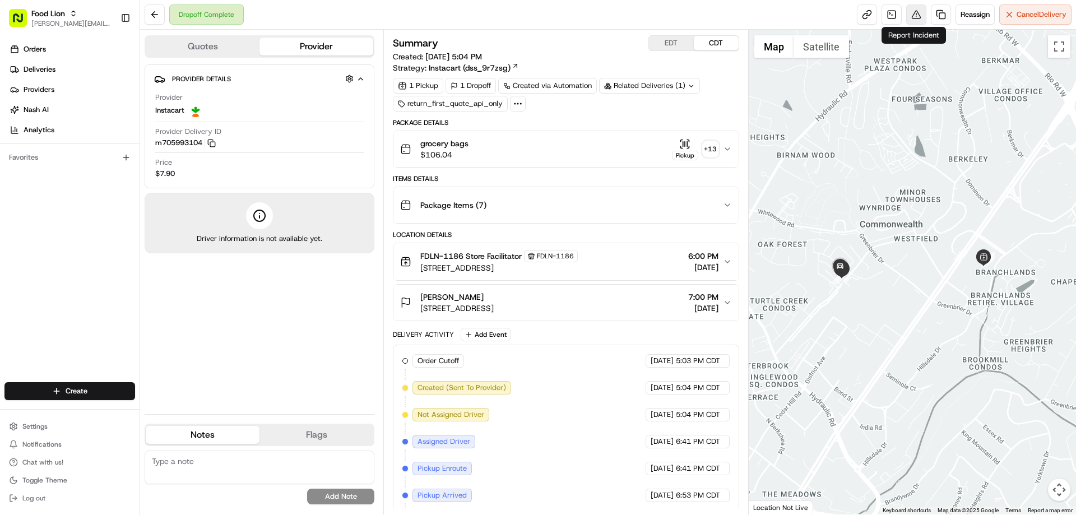
click at [909, 12] on button at bounding box center [916, 14] width 20 height 20
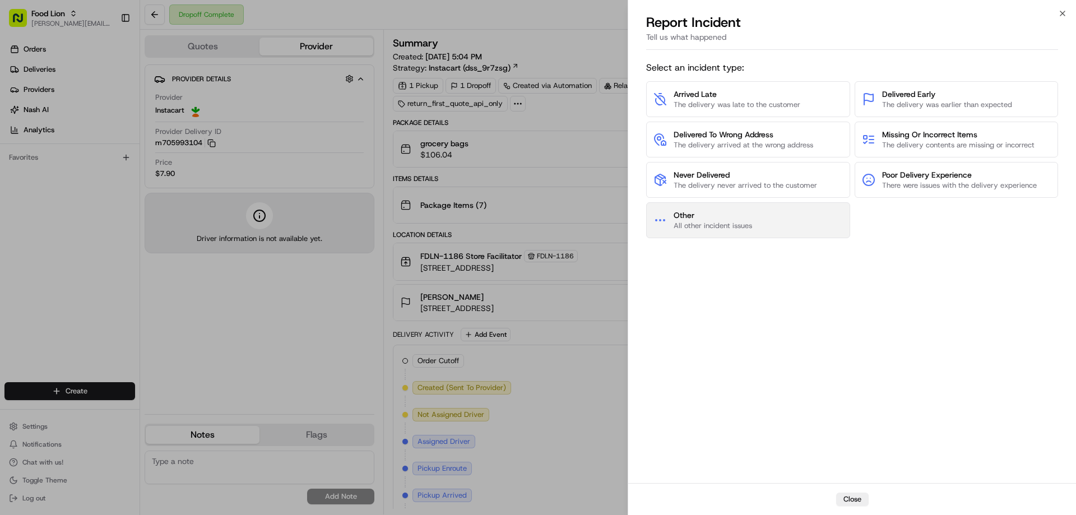
click at [744, 211] on span "Other" at bounding box center [713, 215] width 78 height 11
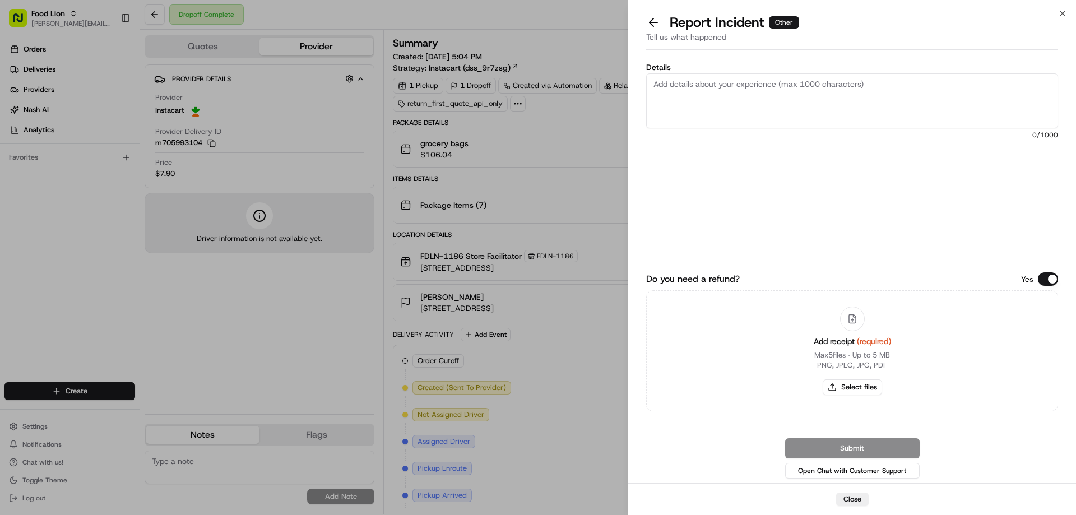
click at [686, 86] on textarea "Details" at bounding box center [852, 100] width 412 height 55
click at [750, 85] on textarea "$34.47 Damaged produ" at bounding box center [852, 100] width 412 height 55
type textarea "$34.47 Damaged product"
click at [864, 388] on button "Select files" at bounding box center [852, 387] width 59 height 16
type input "C:\fakepath\m705993104.pdf"
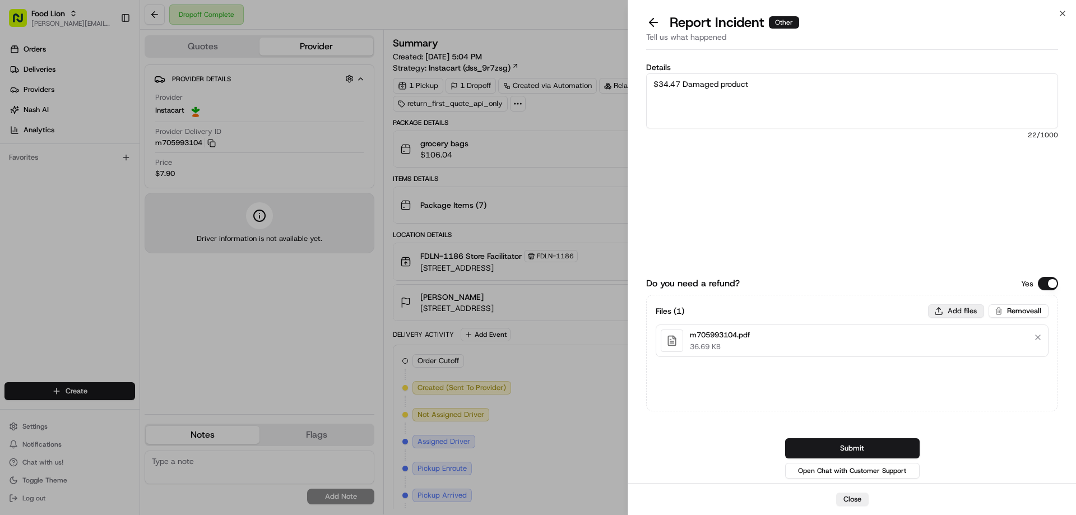
click at [967, 313] on button "Add files" at bounding box center [956, 310] width 56 height 13
type input "C:\fakepath\Lorna.PNG"
click at [852, 439] on button "Submit" at bounding box center [852, 448] width 135 height 20
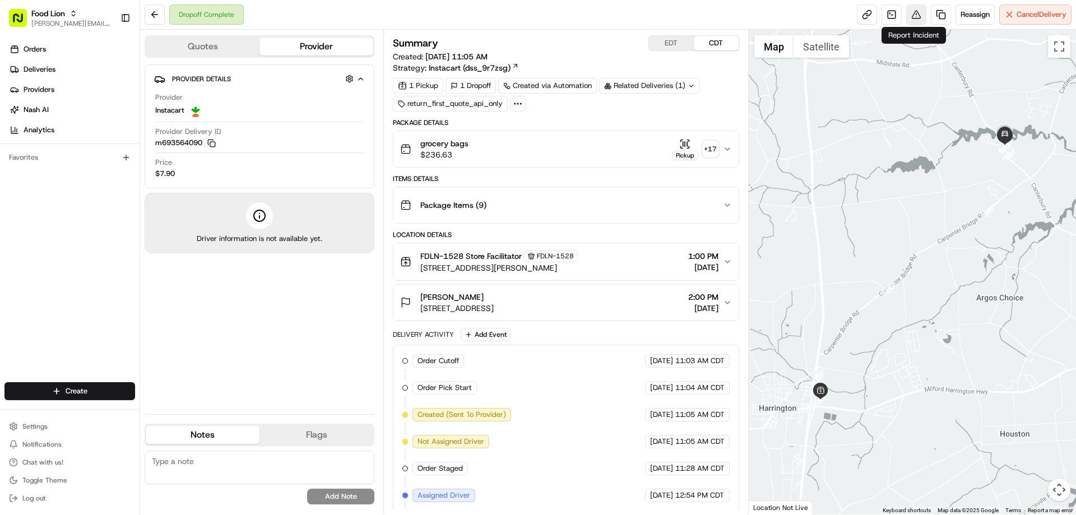
click at [912, 12] on button at bounding box center [916, 14] width 20 height 20
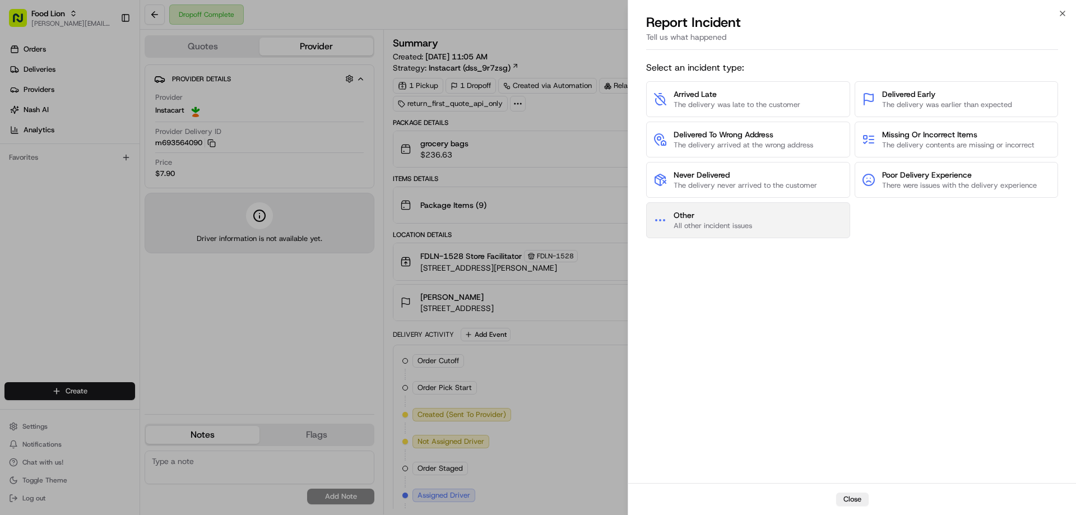
click at [748, 214] on span "Other" at bounding box center [713, 215] width 78 height 11
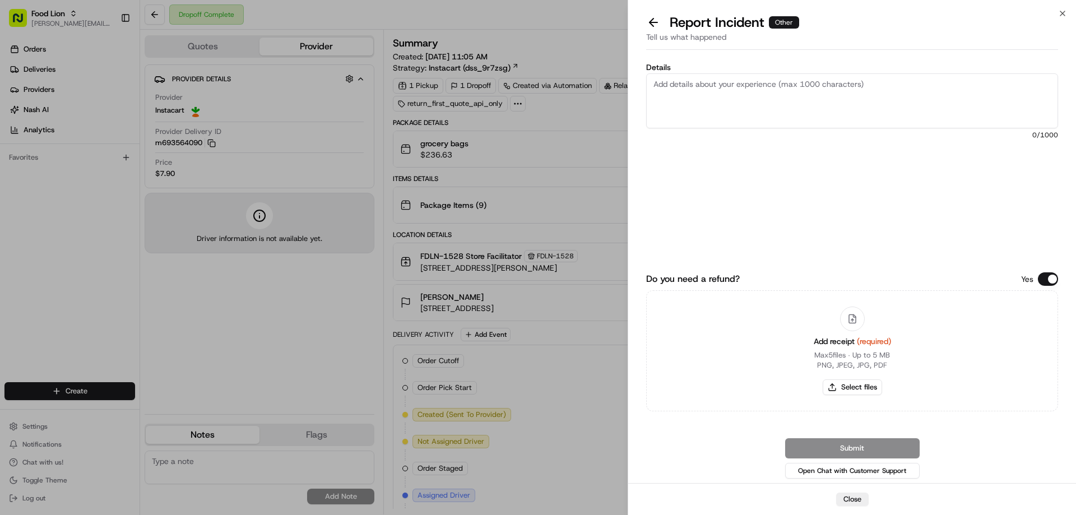
click at [689, 88] on textarea "Details" at bounding box center [852, 100] width 412 height 55
type textarea "D"
click at [664, 90] on textarea "Details" at bounding box center [852, 100] width 412 height 55
type textarea "$15.38 Damaged Product"
click at [864, 386] on button "Select files" at bounding box center [852, 387] width 59 height 16
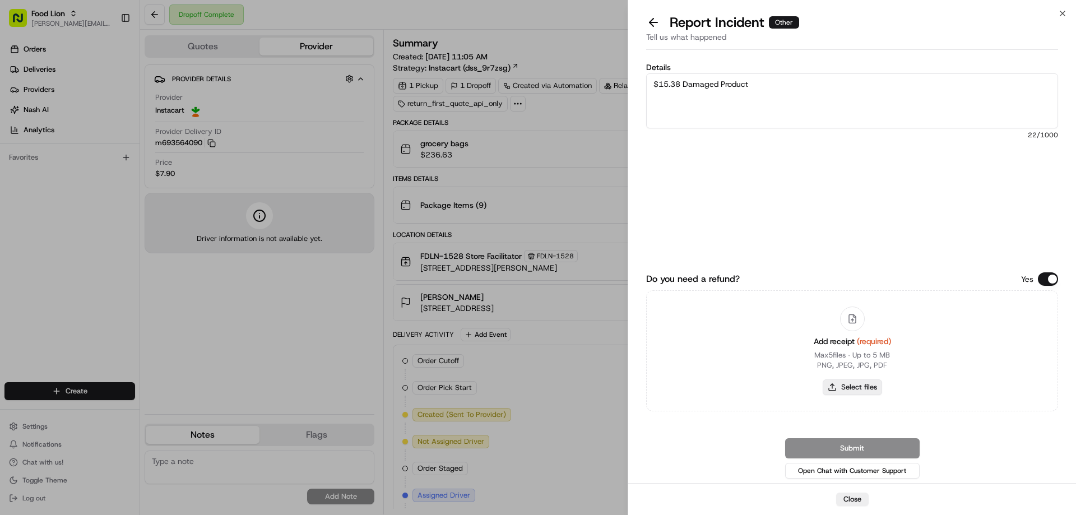
type input "C:\fakepath\m693564090.pdf"
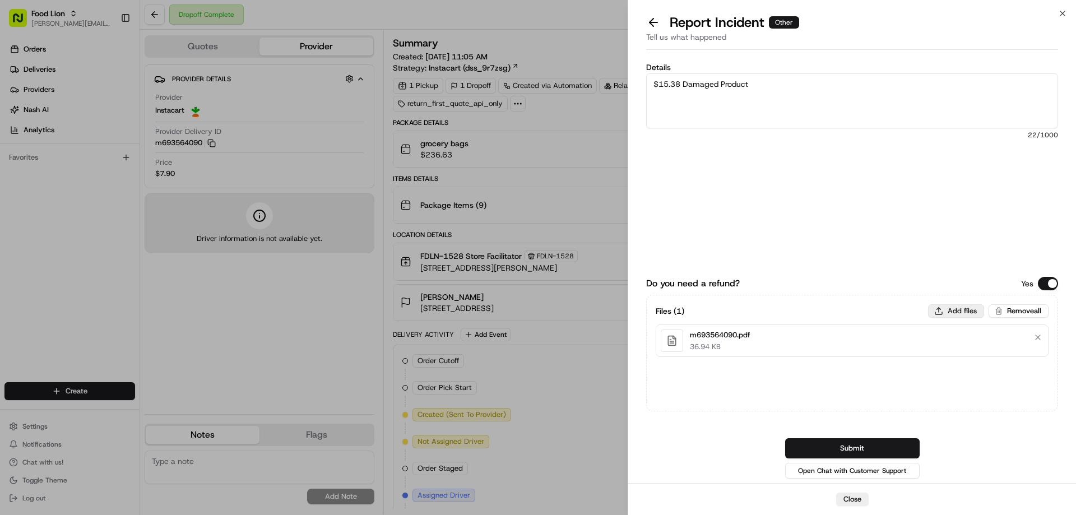
click at [958, 313] on button "Add files" at bounding box center [956, 310] width 56 height 13
type input "C:\fakepath\Burns.PNG"
click at [872, 448] on button "Submit" at bounding box center [852, 448] width 135 height 20
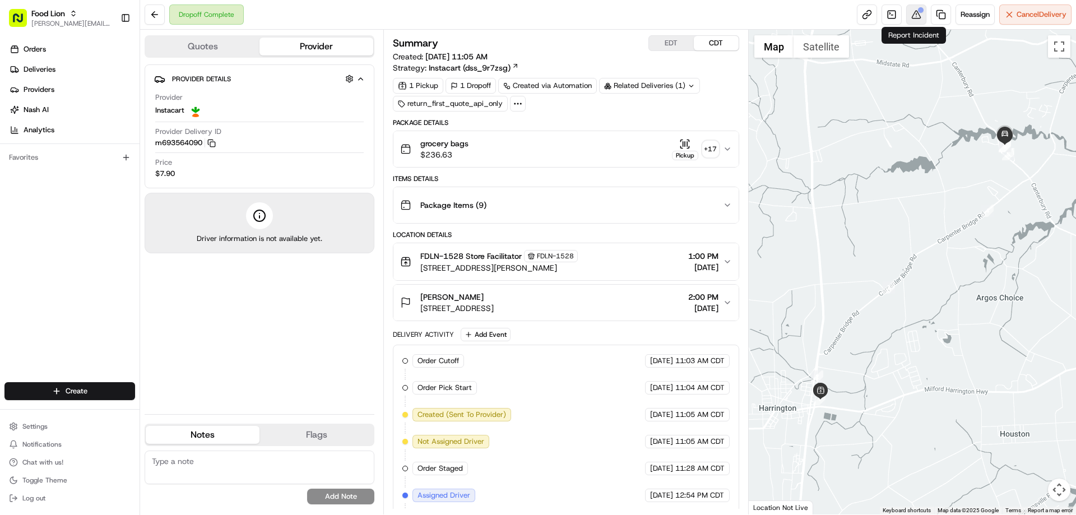
click at [914, 15] on button at bounding box center [916, 14] width 20 height 20
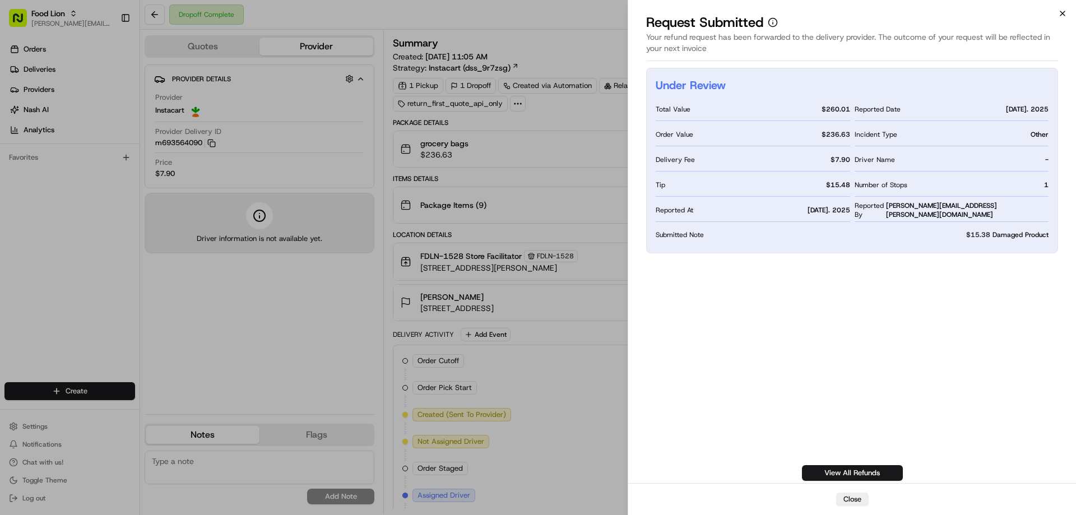
click at [1059, 11] on icon "button" at bounding box center [1062, 13] width 9 height 9
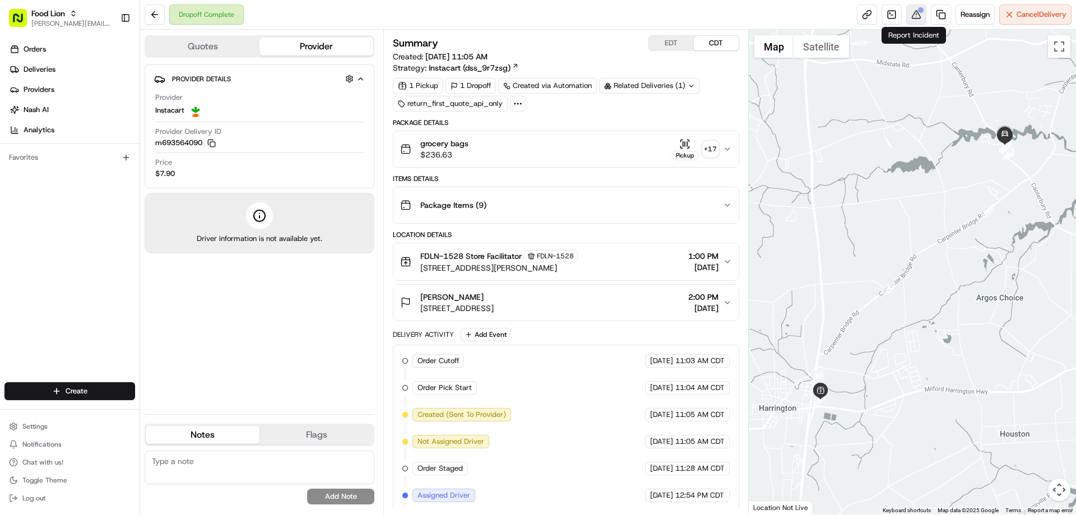
click at [914, 13] on button at bounding box center [916, 14] width 20 height 20
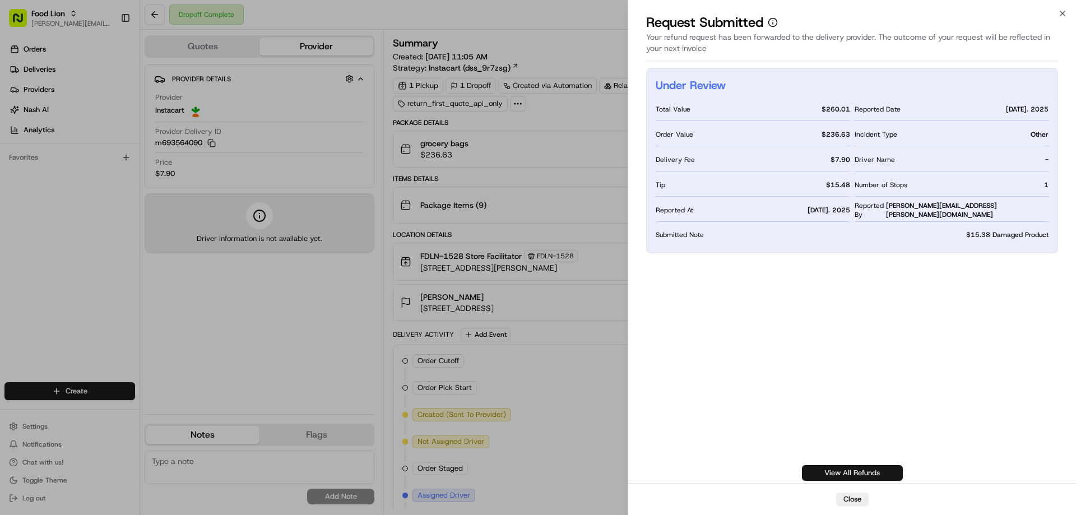
click at [838, 469] on link "View All Refunds" at bounding box center [852, 473] width 101 height 16
click at [1066, 12] on icon "button" at bounding box center [1062, 13] width 9 height 9
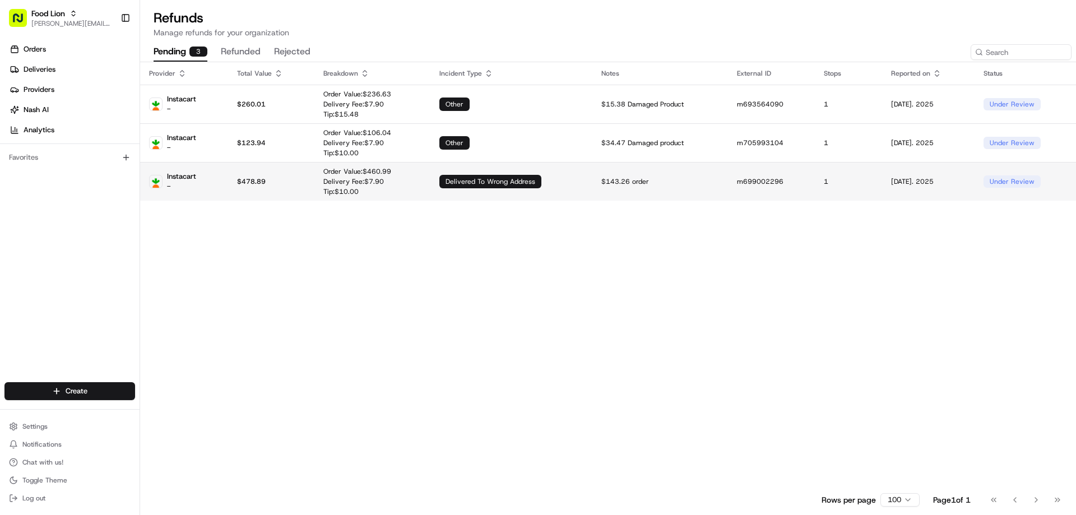
click at [291, 182] on p "$ 478.89" at bounding box center [271, 181] width 68 height 9
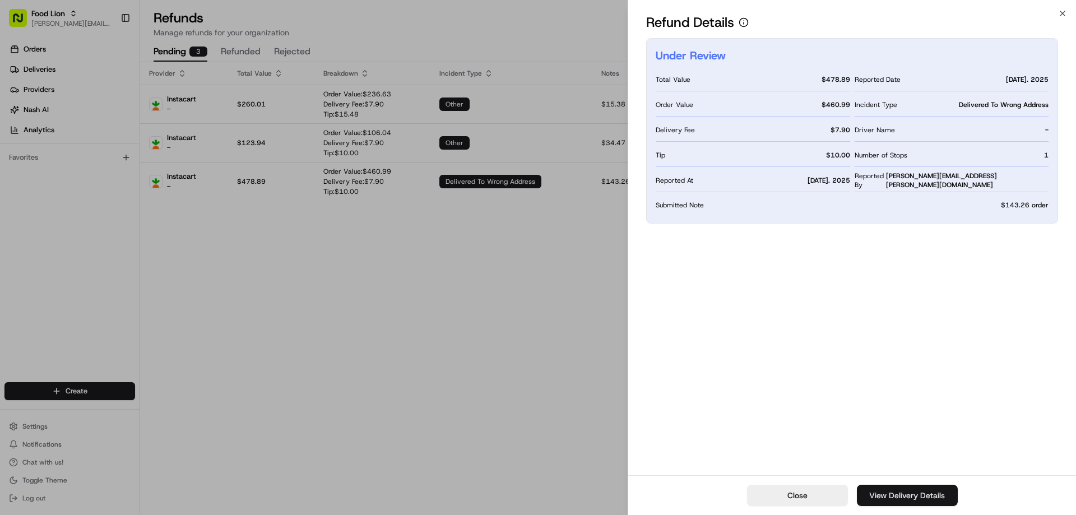
click at [898, 497] on link "View Delivery Details" at bounding box center [907, 495] width 101 height 21
click at [1060, 14] on icon "button" at bounding box center [1062, 13] width 9 height 9
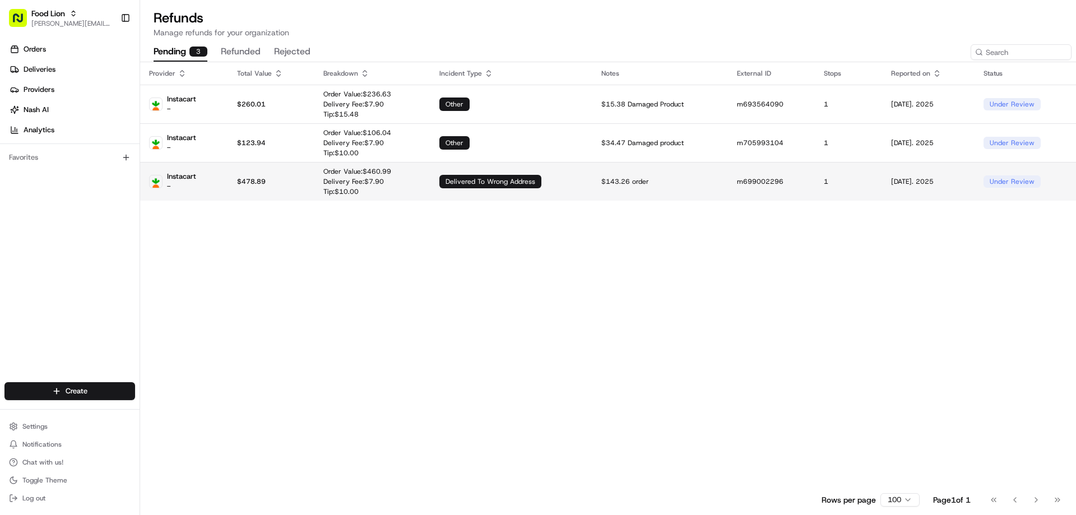
click at [277, 178] on p "$ 478.89" at bounding box center [271, 181] width 68 height 9
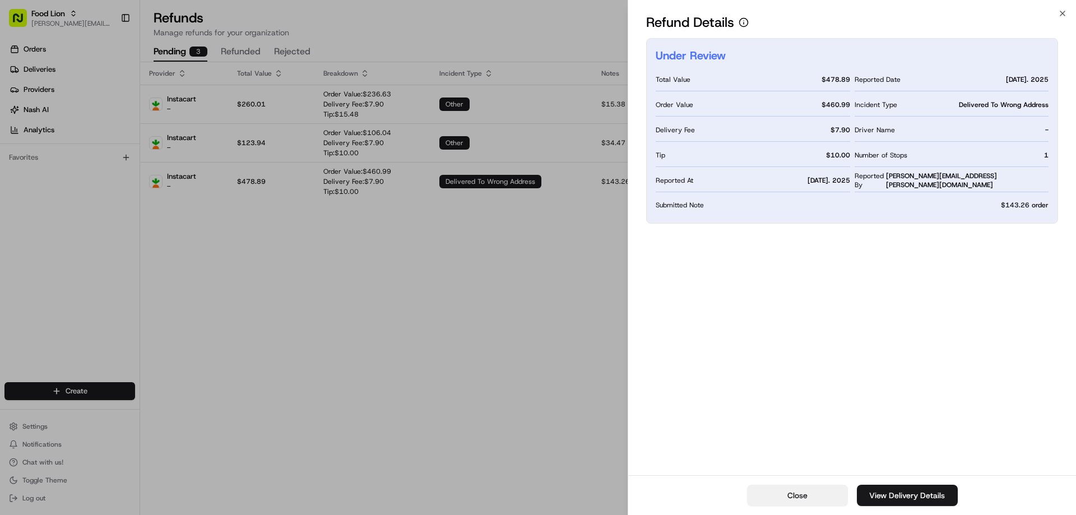
click at [789, 493] on button "Close" at bounding box center [797, 495] width 101 height 21
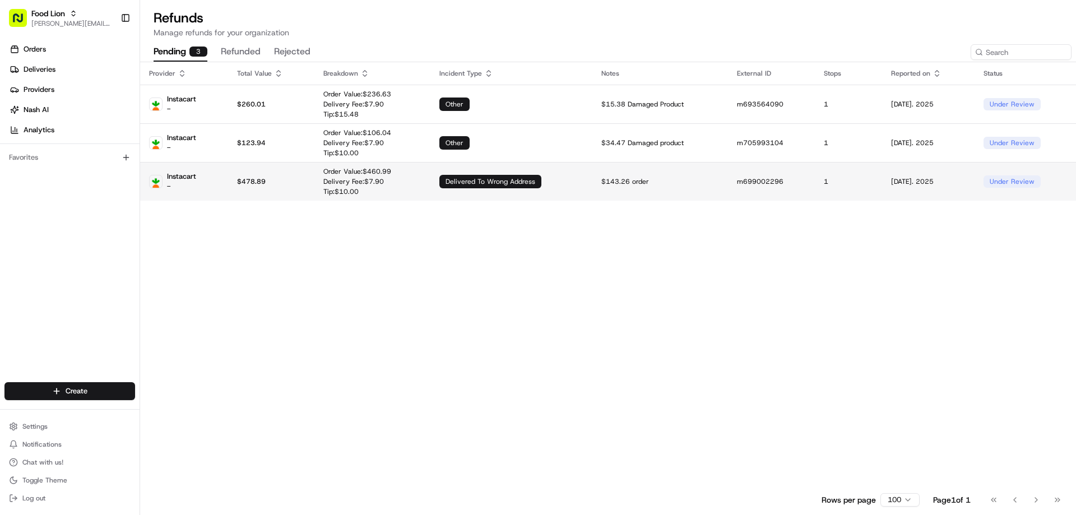
click at [524, 179] on div "delivered to wrong address" at bounding box center [490, 181] width 102 height 13
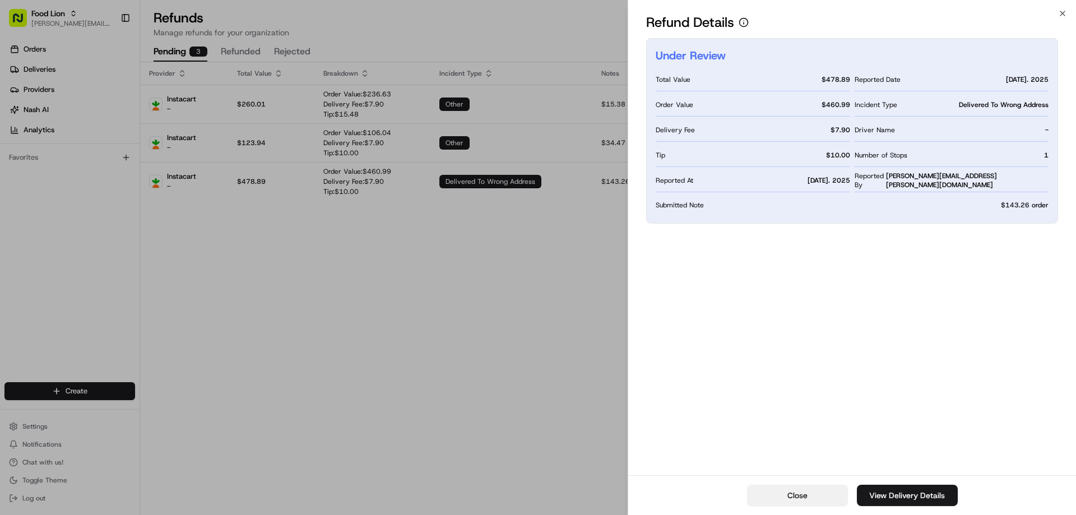
click at [817, 494] on button "Close" at bounding box center [797, 495] width 101 height 21
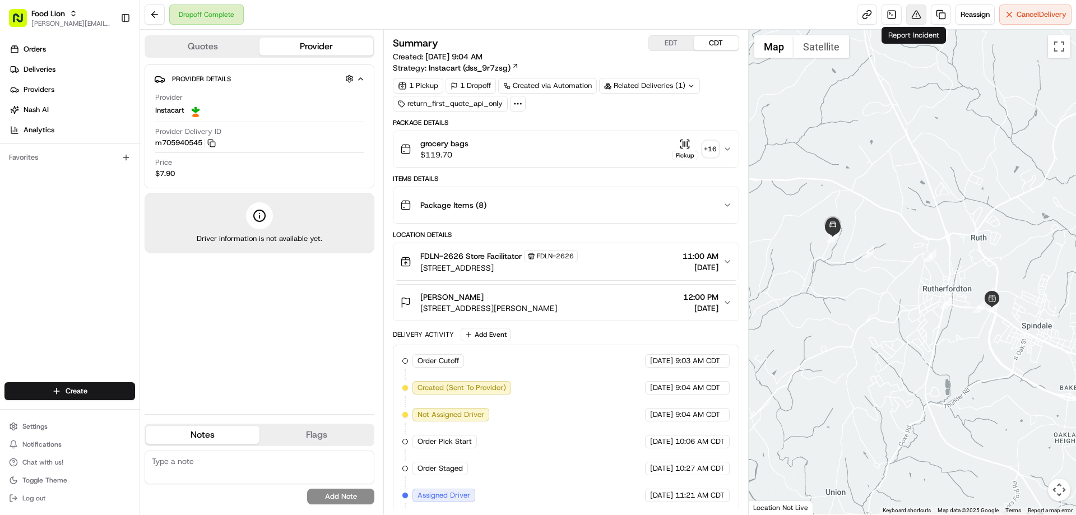
click at [914, 12] on button at bounding box center [916, 14] width 20 height 20
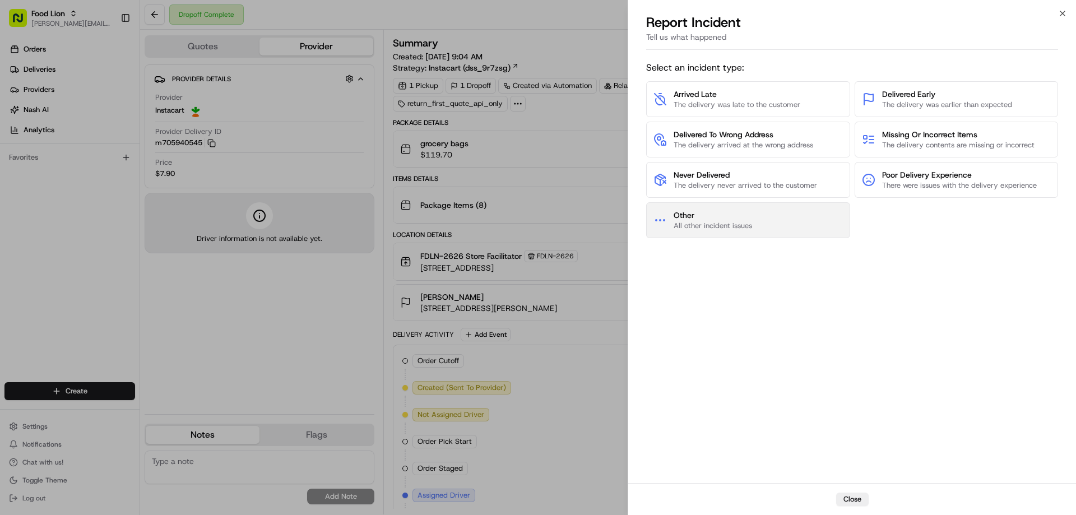
click at [716, 221] on span "All other incident issues" at bounding box center [713, 226] width 78 height 10
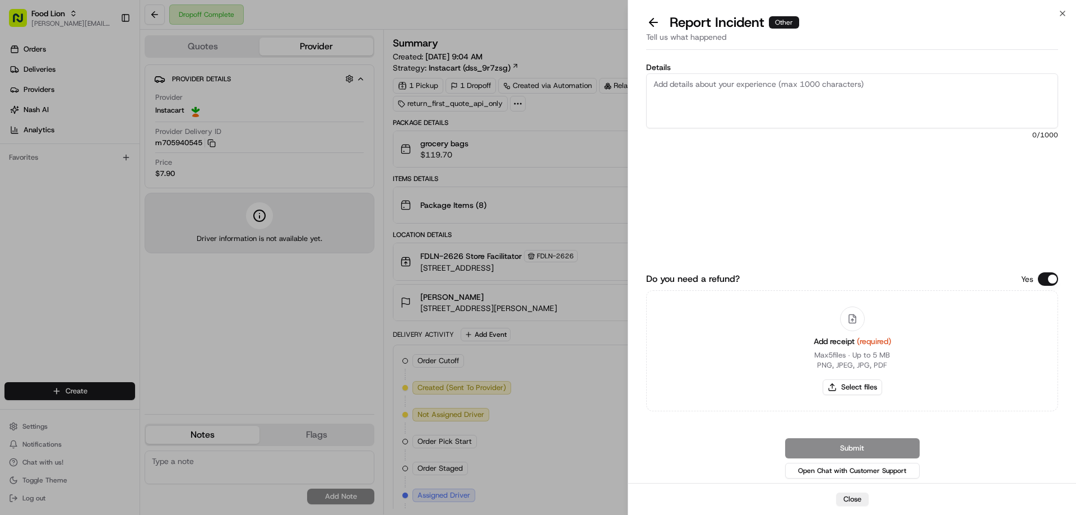
click at [662, 86] on textarea "Details" at bounding box center [852, 100] width 412 height 55
type textarea "$25.24-Order picked up reimburse tip and delivery fee"
click at [859, 388] on button "Select files" at bounding box center [852, 387] width 59 height 16
type input "C:\fakepath\m703921641.pdf"
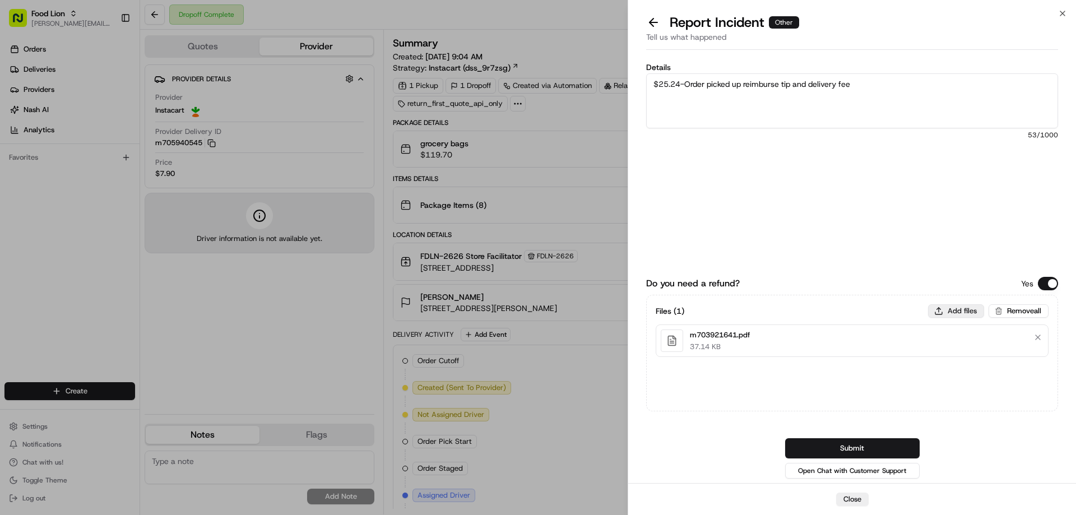
click at [959, 311] on button "Add files" at bounding box center [956, 310] width 56 height 13
type input "C:\fakepath\[PERSON_NAME].PNG"
click at [864, 448] on button "Submit" at bounding box center [852, 448] width 135 height 20
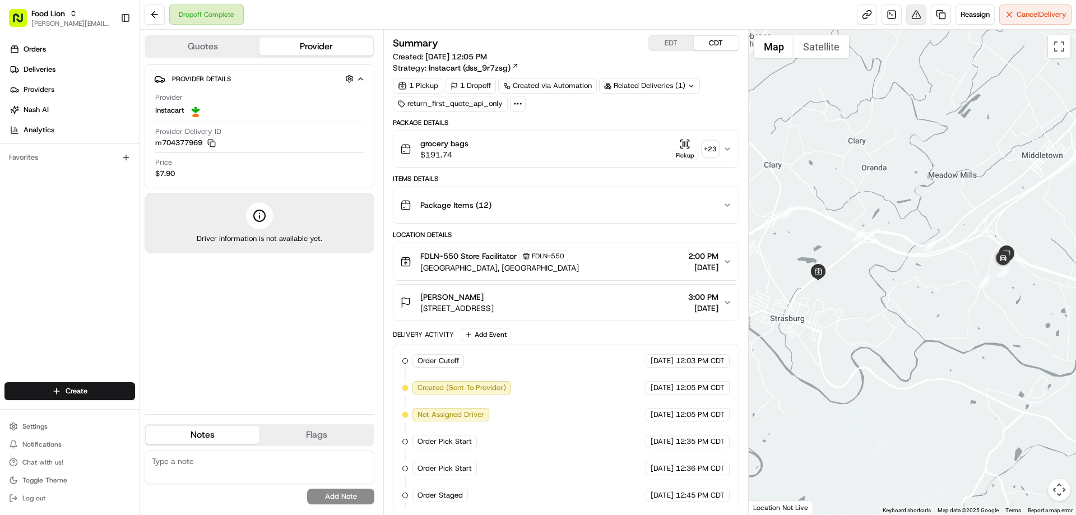
click at [911, 16] on button at bounding box center [916, 14] width 20 height 20
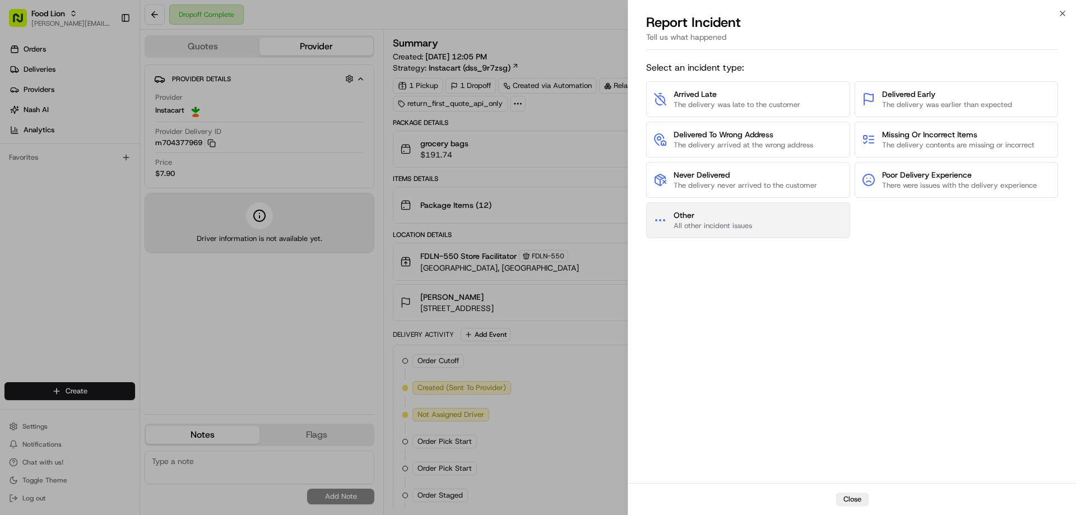
click at [712, 211] on span "Other" at bounding box center [713, 215] width 78 height 11
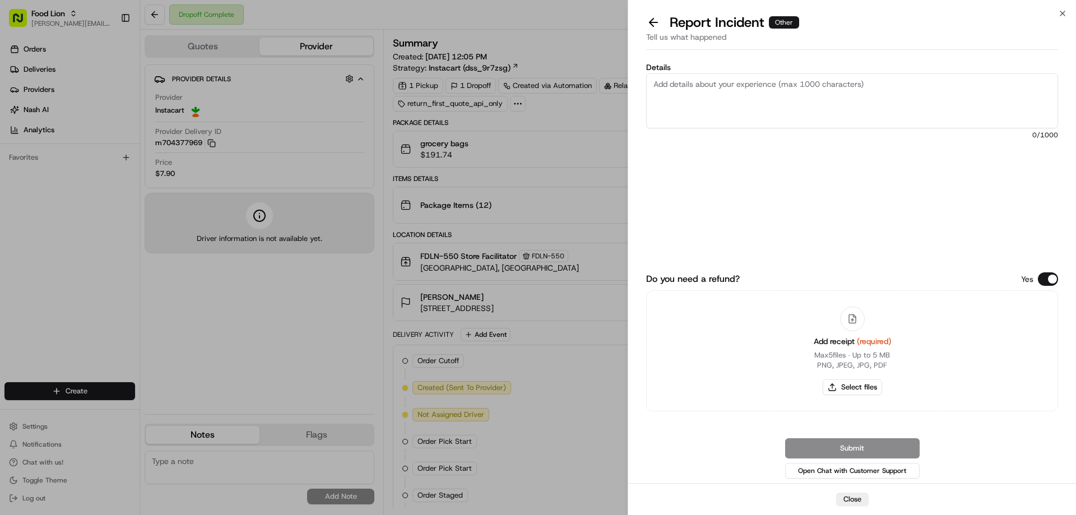
click at [680, 89] on textarea "Details" at bounding box center [852, 100] width 412 height 55
click at [693, 80] on textarea "Details" at bounding box center [852, 100] width 412 height 55
type textarea "$23.59 Damaged Product"
click at [862, 386] on button "Select files" at bounding box center [852, 387] width 59 height 16
type input "C:\fakepath\m704377969.pdf"
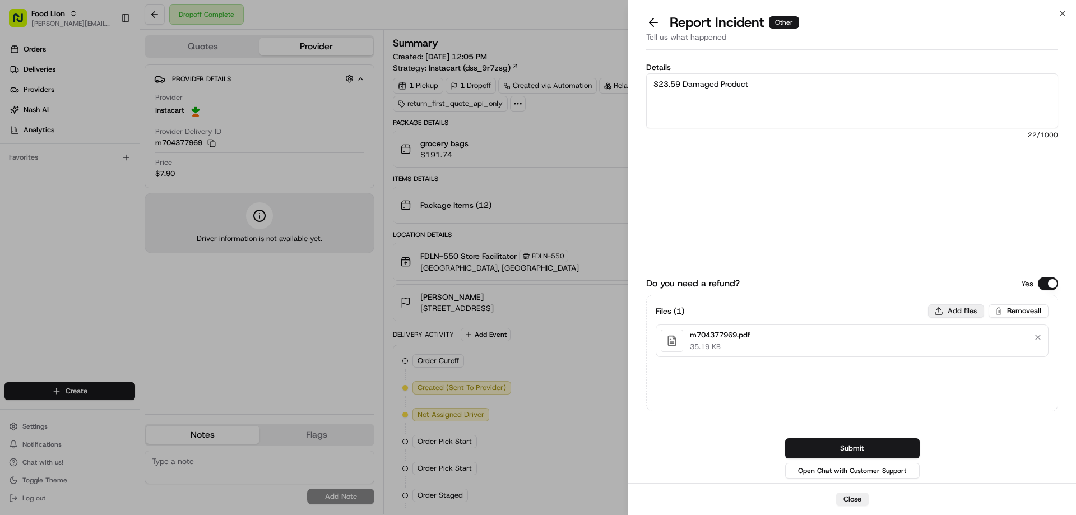
click at [965, 309] on button "Add files" at bounding box center [956, 310] width 56 height 13
type input "C:\fakepath\Matthew.PNG"
click at [839, 453] on button "Submit" at bounding box center [852, 448] width 135 height 20
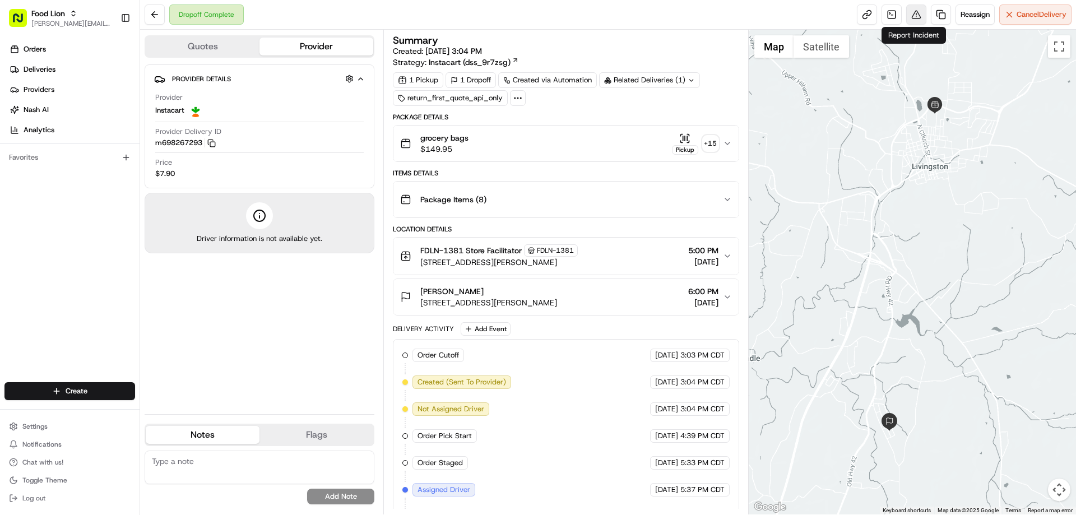
click at [913, 12] on button at bounding box center [916, 14] width 20 height 20
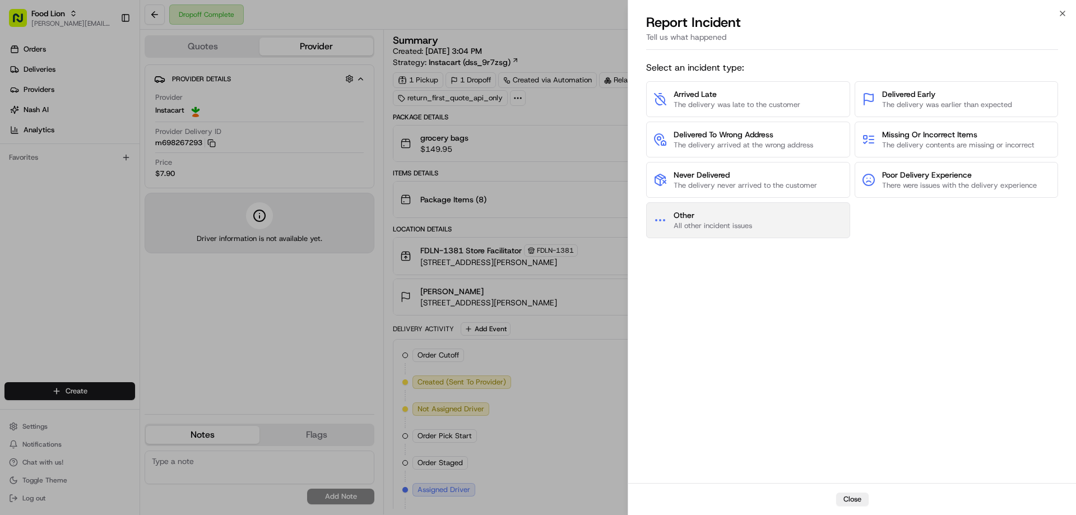
click at [725, 212] on span "Other" at bounding box center [713, 215] width 78 height 11
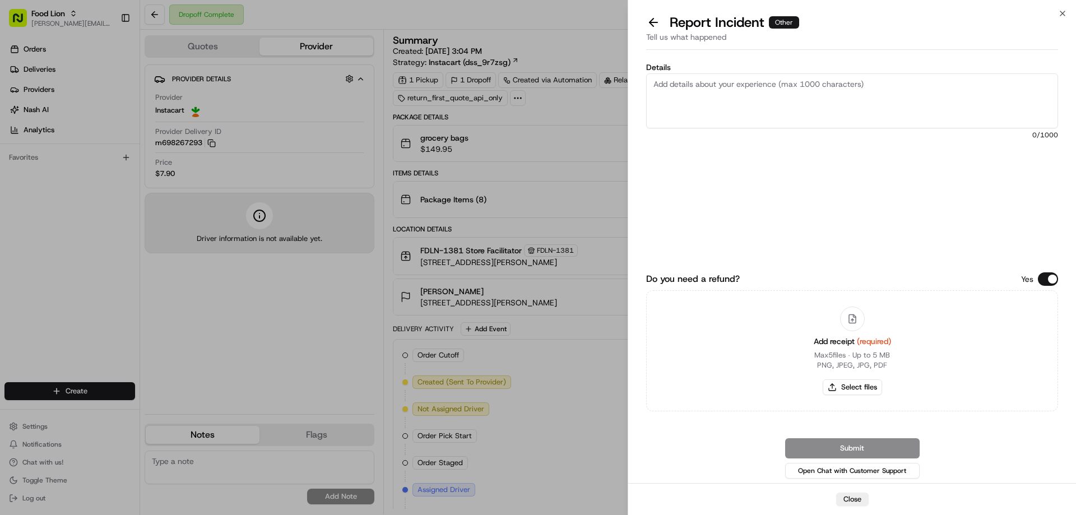
click at [677, 87] on textarea "Details" at bounding box center [852, 100] width 412 height 55
type textarea "D"
click at [666, 86] on textarea "$2398" at bounding box center [852, 100] width 412 height 55
click at [668, 84] on textarea "$2398" at bounding box center [852, 100] width 412 height 55
click at [722, 85] on textarea "$23.98" at bounding box center [852, 100] width 412 height 55
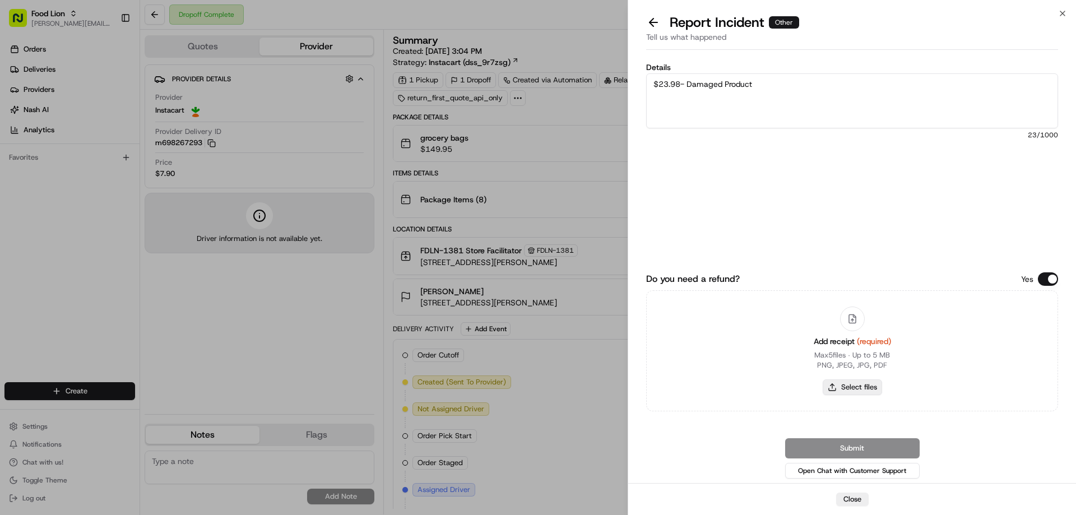
type textarea "$23.98- Damaged Product"
click at [835, 388] on button "Select files" at bounding box center [852, 387] width 59 height 16
type input "C:\fakepath\m698267293.pdf"
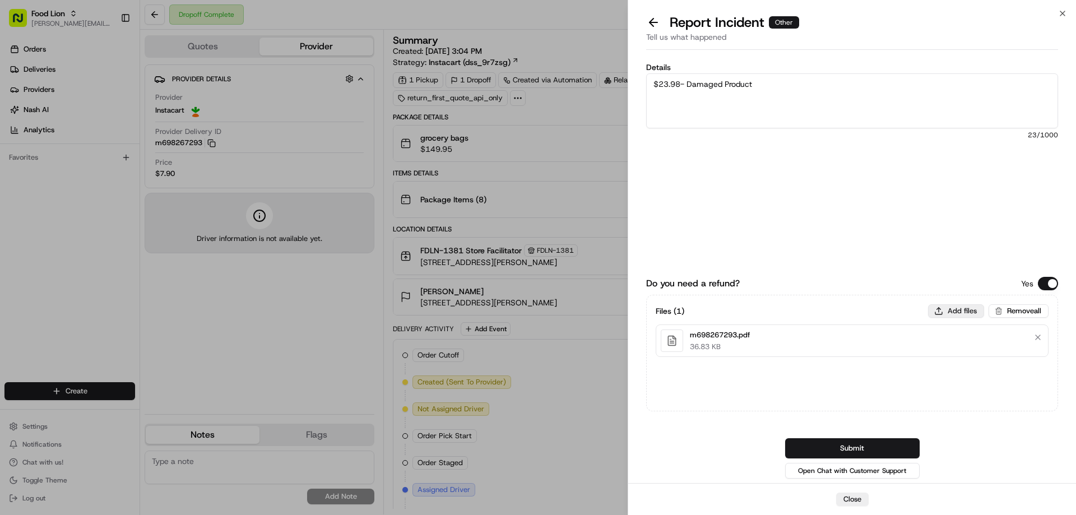
click at [950, 312] on button "Add files" at bounding box center [956, 310] width 56 height 13
type input "C:\fakepath\[PERSON_NAME].PNG"
click at [828, 446] on button "Submit" at bounding box center [852, 448] width 135 height 20
